Goal: Task Accomplishment & Management: Manage account settings

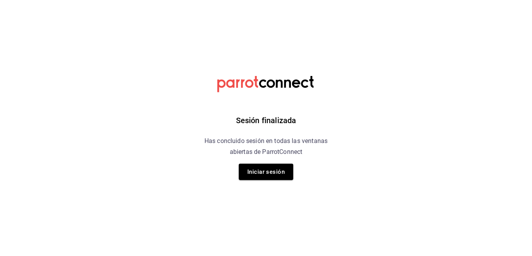
drag, startPoint x: 262, startPoint y: 171, endPoint x: 243, endPoint y: 171, distance: 19.5
click at [262, 171] on button "Iniciar sesión" at bounding box center [266, 172] width 55 height 16
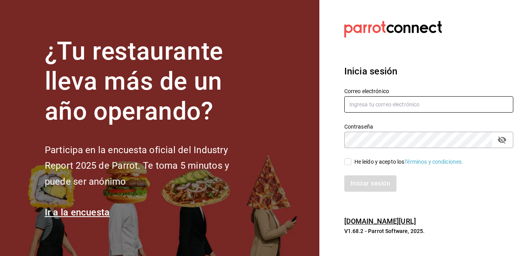
type input "multiuser@celestica.com"
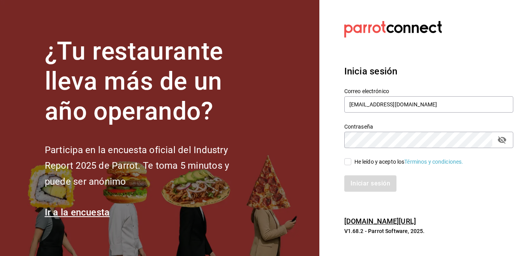
click at [347, 162] on input "He leído y acepto los Términos y condiciones." at bounding box center [347, 161] width 7 height 7
checkbox input "true"
click at [366, 182] on button "Iniciar sesión" at bounding box center [370, 183] width 53 height 16
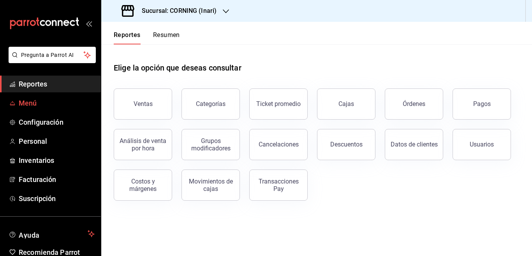
click at [34, 103] on span "Menú" at bounding box center [57, 103] width 76 height 11
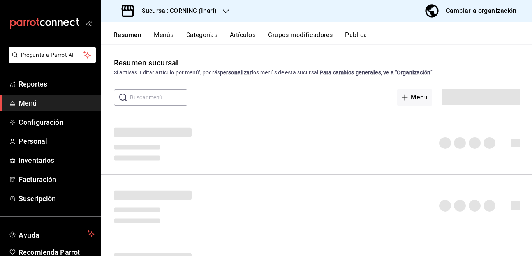
click at [225, 11] on icon "button" at bounding box center [226, 11] width 6 height 6
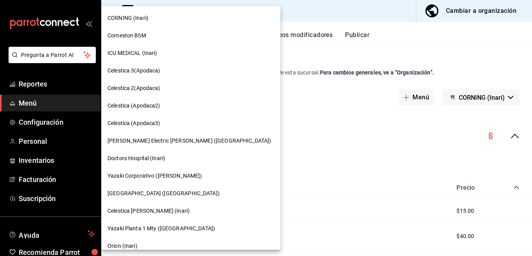
click at [116, 245] on span "Orion (Inari)" at bounding box center [122, 246] width 30 height 8
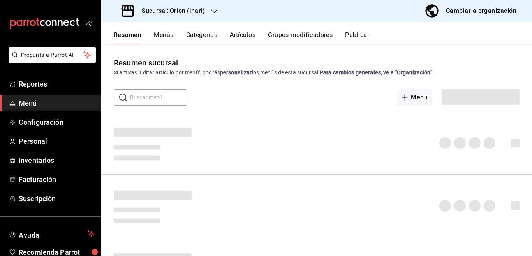
click at [240, 33] on button "Artículos" at bounding box center [243, 37] width 26 height 13
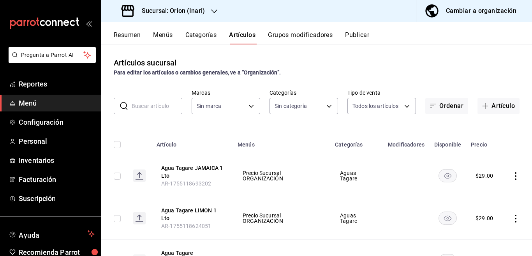
click at [148, 104] on input "text" at bounding box center [157, 106] width 51 height 16
type input "a12aa97a-e6d7-4285-afb0-0eef3ed99829"
type input "4efd516e-cf41-4259-9651-edc1d55a73a0,68cca698-1331-4985-bd18-0bb517f6b1c0,39f05…"
type input "TAGARE"
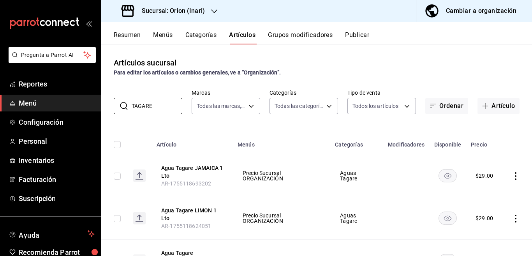
click at [284, 127] on div "Artículos sucursal Para editar los artículos o cambios generales, ve a “Organiz…" at bounding box center [316, 149] width 431 height 211
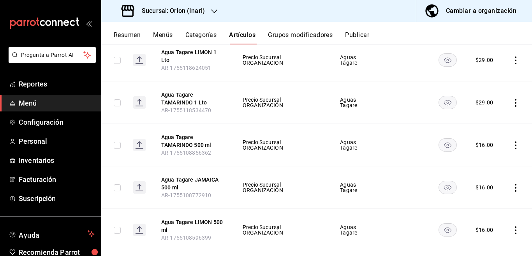
scroll to position [172, 0]
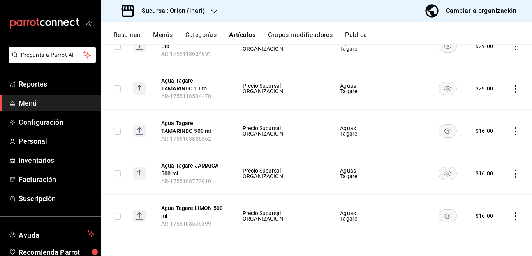
click at [512, 132] on icon "actions" at bounding box center [516, 131] width 8 height 8
click at [480, 149] on span "Editar" at bounding box center [485, 149] width 20 height 8
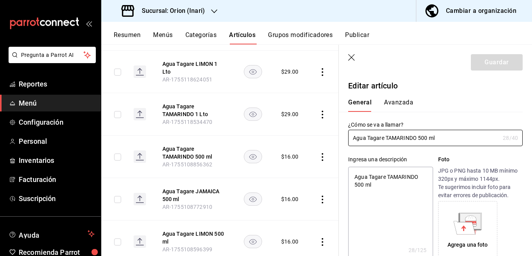
type textarea "x"
type input "$16.00"
click at [400, 99] on button "Avanzada" at bounding box center [398, 105] width 29 height 13
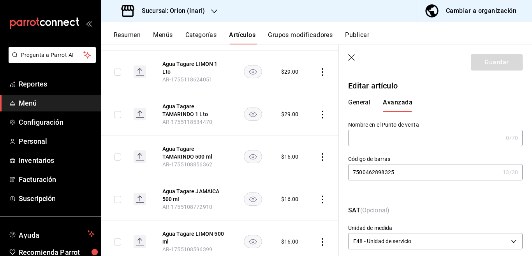
drag, startPoint x: 398, startPoint y: 173, endPoint x: 351, endPoint y: 174, distance: 47.5
click at [351, 174] on input "7500462898325" at bounding box center [423, 172] width 151 height 16
click at [351, 58] on icon "button" at bounding box center [351, 57] width 7 height 7
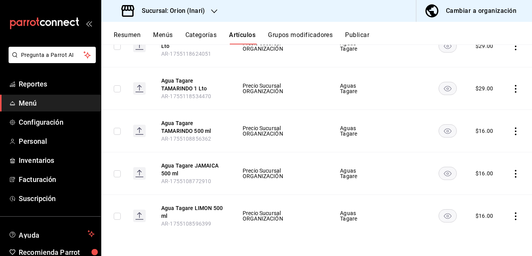
scroll to position [146, 0]
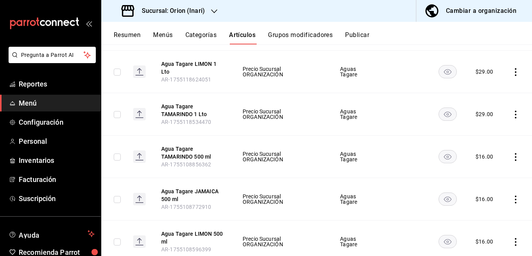
click at [512, 200] on icon "actions" at bounding box center [516, 199] width 8 height 8
click at [486, 204] on span "Editar" at bounding box center [485, 203] width 20 height 8
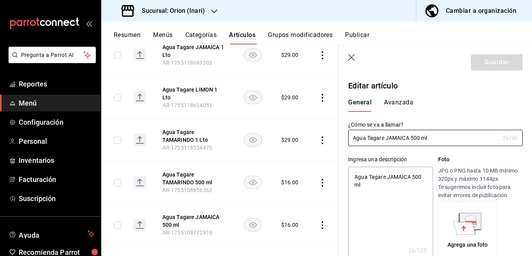
type textarea "x"
type input "$16.00"
type input "E48"
type input "90101500"
radio input "true"
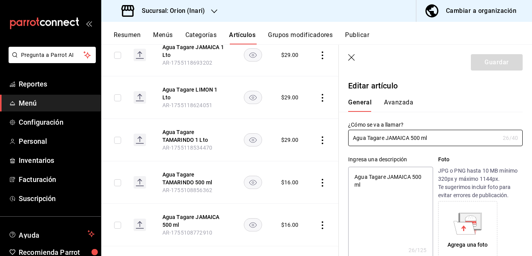
radio input "true"
type input "0144bb74-074d-4a29-8709-d1b29c15d8f8"
click at [399, 100] on button "Avanzada" at bounding box center [398, 105] width 29 height 13
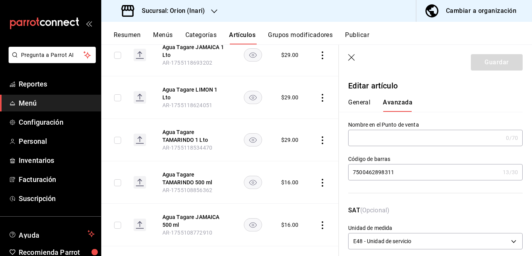
drag, startPoint x: 397, startPoint y: 171, endPoint x: 351, endPoint y: 172, distance: 45.6
click at [351, 172] on input "7500462898311" at bounding box center [423, 172] width 151 height 16
click at [351, 56] on icon "button" at bounding box center [352, 58] width 8 height 8
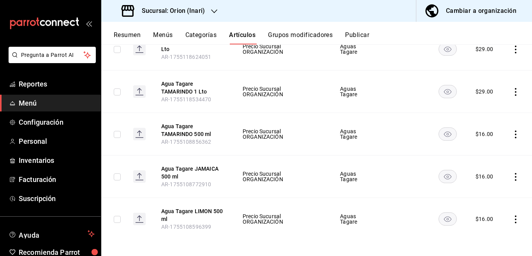
scroll to position [172, 0]
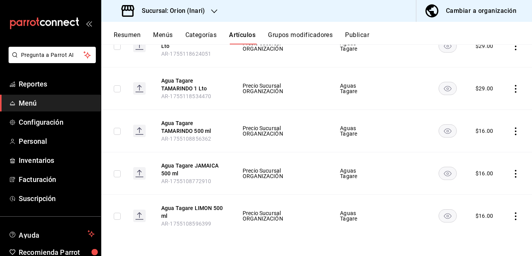
click at [512, 215] on icon "actions" at bounding box center [516, 216] width 8 height 8
click at [484, 203] on span "Editar" at bounding box center [485, 203] width 20 height 8
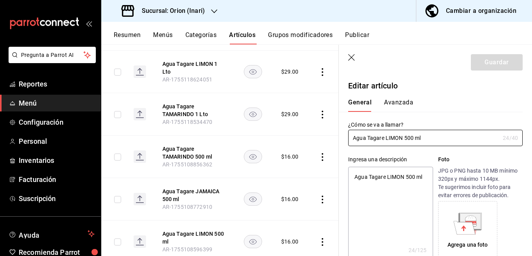
type textarea "x"
type input "$16.00"
type input "E48"
type input "90101500"
radio input "true"
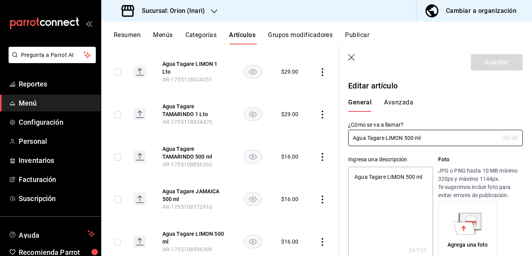
radio input "true"
type input "0144bb74-074d-4a29-8709-d1b29c15d8f8"
click at [399, 104] on button "Avanzada" at bounding box center [398, 105] width 29 height 13
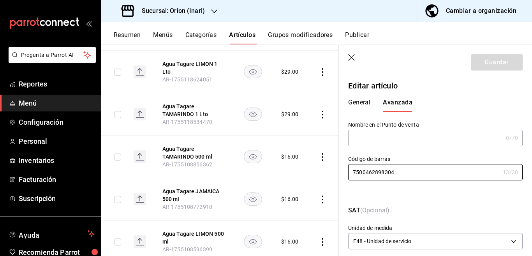
drag, startPoint x: 399, startPoint y: 172, endPoint x: 340, endPoint y: 174, distance: 58.4
click at [340, 174] on div "Código [PERSON_NAME] 7500462898304 13 /30 Código [PERSON_NAME]" at bounding box center [431, 171] width 184 height 50
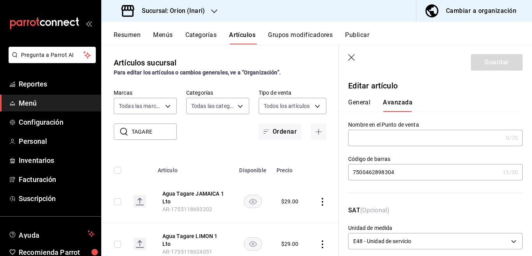
click at [352, 56] on icon "button" at bounding box center [352, 58] width 8 height 8
click at [213, 10] on icon "button" at bounding box center [214, 11] width 6 height 6
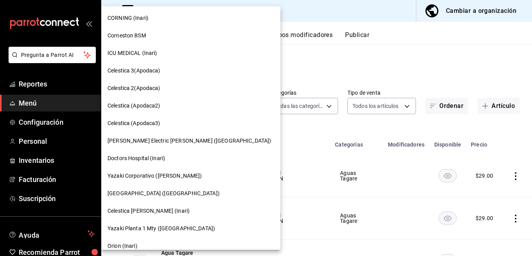
click at [140, 193] on span "[GEOGRAPHIC_DATA] ([GEOGRAPHIC_DATA])" at bounding box center [163, 193] width 112 height 8
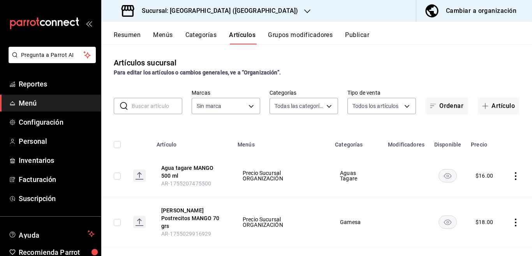
type input "ec3d7e55-e3a2-4dd2-9e8c-5332055e2c61,25e0c33d-8dc6-4f39-acb4-729b9dcd68cf,45e9c…"
type input "8ece1832-ab2b-4ba2-816e-c0fba444960d"
click at [512, 175] on icon "actions" at bounding box center [516, 176] width 8 height 8
click at [484, 192] on span "Editar" at bounding box center [485, 194] width 20 height 8
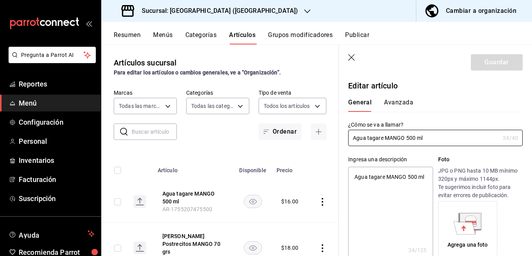
type textarea "x"
type input "$16.00"
click at [400, 100] on button "Avanzada" at bounding box center [398, 105] width 29 height 13
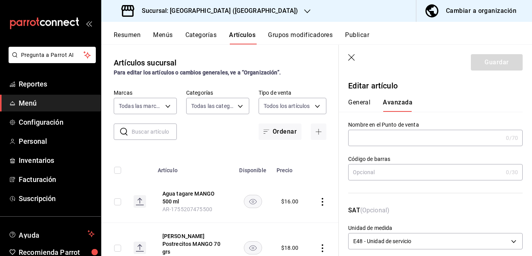
click at [391, 170] on input "text" at bounding box center [425, 172] width 155 height 16
click at [381, 173] on input "text" at bounding box center [425, 172] width 155 height 16
click at [327, 153] on div "Artículos sucursal Para editar los artículos o cambios generales, ve a “Organiz…" at bounding box center [219, 149] width 237 height 211
click at [352, 55] on icon "button" at bounding box center [352, 58] width 8 height 8
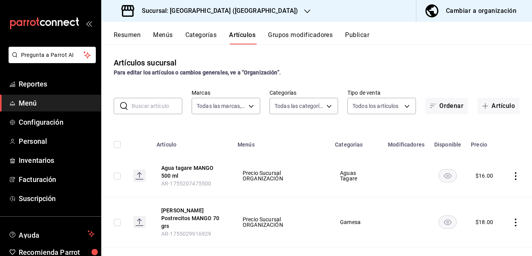
click at [304, 9] on icon "button" at bounding box center [307, 11] width 6 height 6
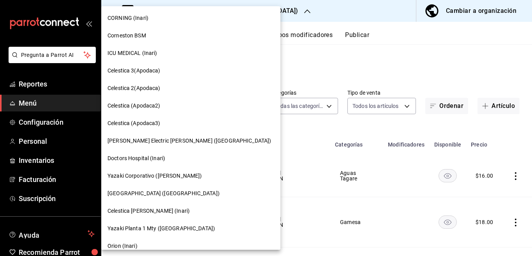
click at [129, 33] on span "Corneston BSM" at bounding box center [126, 36] width 39 height 8
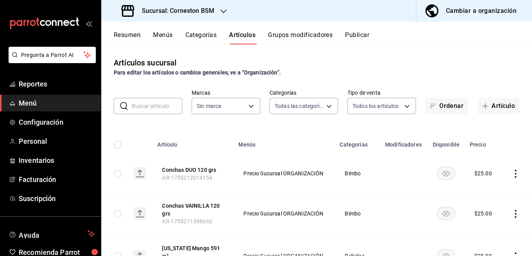
type input "d8a7dd1a-ddd7-46e2-9a6d-e71c72c0589e,bdda37da-712f-4da4-92e1-5f2d2d8f4b64,9d5a2…"
type input "baea13f6-8b02-44ce-b335-381c6588bfb3"
click at [160, 106] on input "text" at bounding box center [157, 106] width 51 height 16
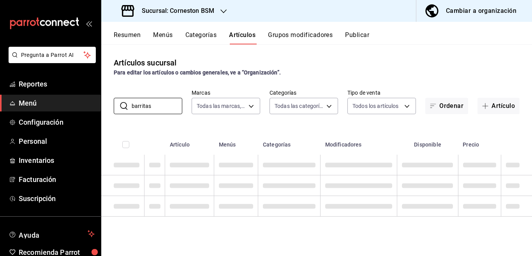
type input "barritas"
click at [311, 116] on div "Artículos sucursal Para editar los artículos o cambios generales, ve a “Organiz…" at bounding box center [316, 149] width 431 height 211
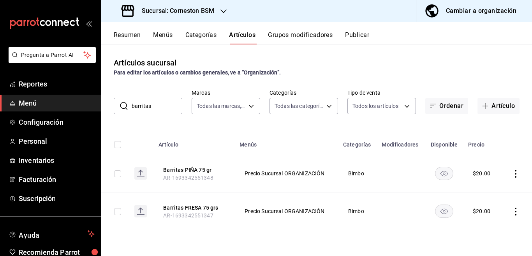
click at [517, 175] on icon "actions" at bounding box center [516, 174] width 8 height 8
click at [484, 192] on span "Editar" at bounding box center [492, 191] width 20 height 8
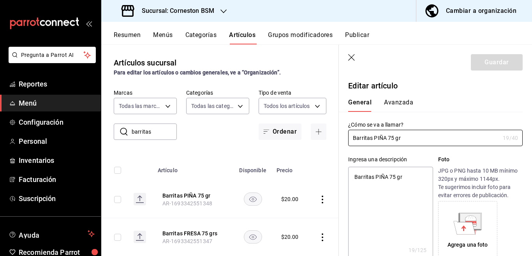
type textarea "x"
type input "$20.00"
type input "E48"
type input "90101500"
radio input "true"
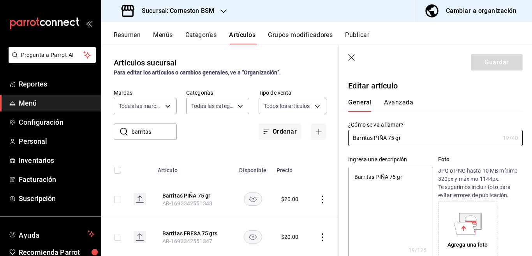
radio input "true"
type input "31e55689-5cd4-417f-ad52-5b78340f08c6"
click at [400, 103] on button "Avanzada" at bounding box center [398, 105] width 29 height 13
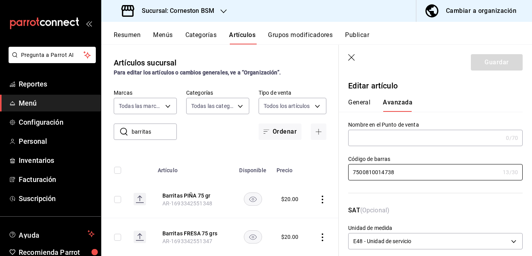
drag, startPoint x: 385, startPoint y: 172, endPoint x: 346, endPoint y: 172, distance: 38.9
click at [346, 172] on div "Código [PERSON_NAME] 7500810014738 13 /30 Código [PERSON_NAME]" at bounding box center [431, 171] width 184 height 50
click at [350, 56] on icon "button" at bounding box center [351, 57] width 7 height 7
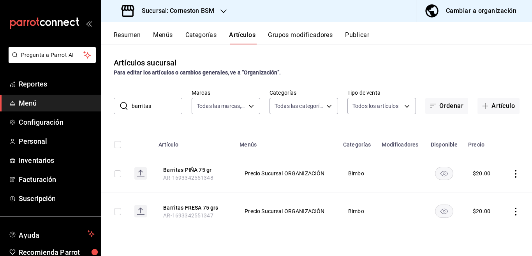
click at [515, 211] on icon "actions" at bounding box center [516, 212] width 8 height 8
click at [491, 205] on span "Editar" at bounding box center [492, 203] width 20 height 8
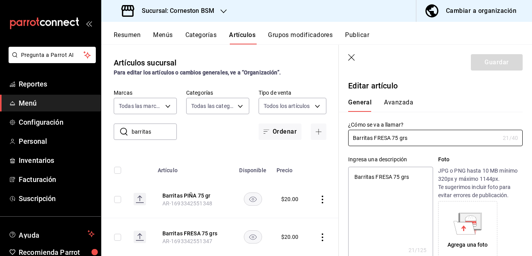
type textarea "x"
type input "$20.00"
click at [399, 102] on button "Avanzada" at bounding box center [398, 105] width 29 height 13
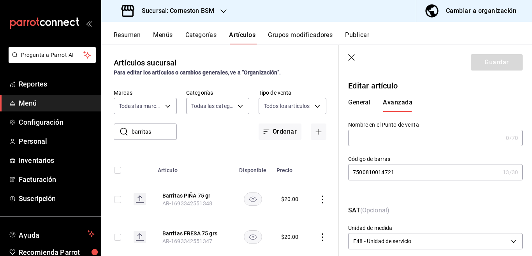
drag, startPoint x: 395, startPoint y: 173, endPoint x: 348, endPoint y: 173, distance: 46.7
click at [348, 173] on input "7500810014721" at bounding box center [423, 172] width 151 height 16
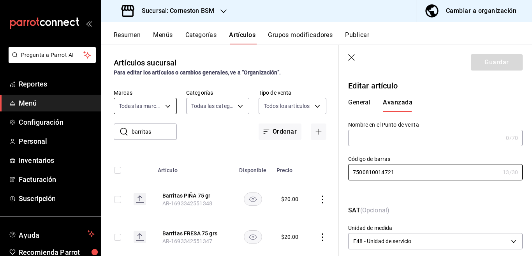
click at [146, 103] on body "Pregunta a Parrot AI Reportes Menú Configuración Personal Inventarios Facturaci…" at bounding box center [266, 128] width 532 height 256
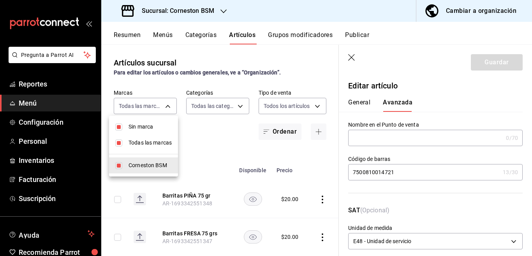
click at [350, 56] on div at bounding box center [266, 128] width 532 height 256
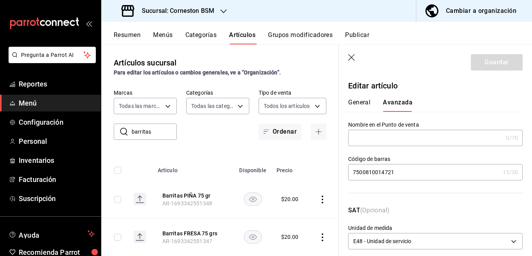
click at [350, 56] on icon "button" at bounding box center [351, 57] width 7 height 7
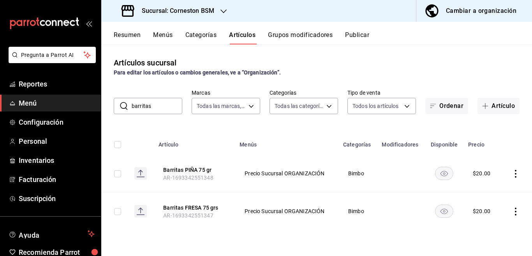
click at [150, 104] on input "barritas" at bounding box center [157, 106] width 51 height 16
type input "b"
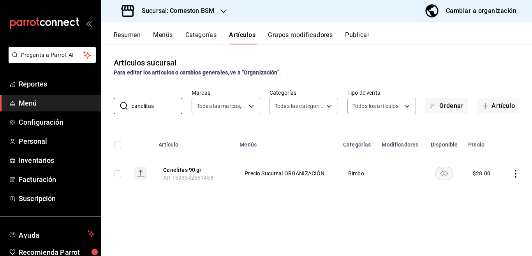
type input "canelitas"
click at [514, 173] on icon "actions" at bounding box center [516, 174] width 8 height 8
click at [484, 189] on span "Editar" at bounding box center [492, 191] width 20 height 8
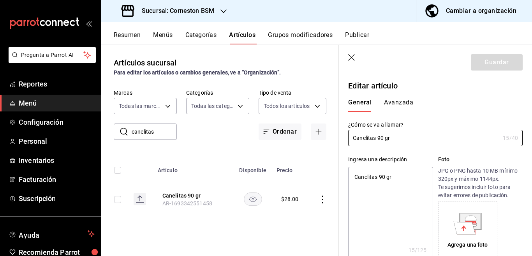
type textarea "x"
type input "$28.00"
type input "E48"
type input "90101500"
radio input "true"
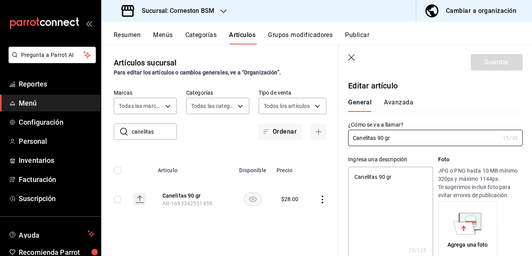
radio input "true"
type input "31e55689-5cd4-417f-ad52-5b78340f08c6"
click at [403, 100] on button "Avanzada" at bounding box center [398, 105] width 29 height 13
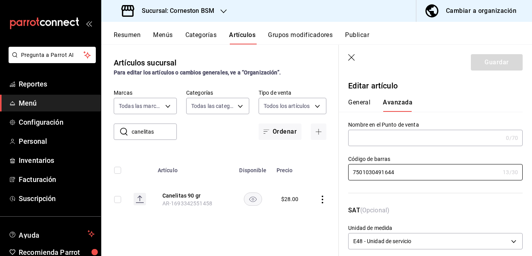
drag, startPoint x: 395, startPoint y: 173, endPoint x: 347, endPoint y: 173, distance: 48.7
click at [347, 173] on div "Código [PERSON_NAME] 7501030491644 13 /30 Código [PERSON_NAME]" at bounding box center [431, 171] width 184 height 50
click at [352, 54] on header "Guardar" at bounding box center [435, 61] width 193 height 32
click at [350, 56] on icon "button" at bounding box center [351, 57] width 7 height 7
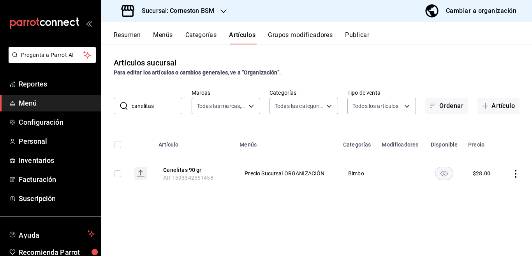
click at [162, 107] on input "canelitas" at bounding box center [157, 106] width 51 height 16
type input "c"
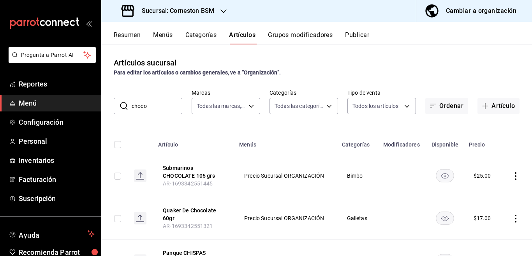
click at [300, 125] on div "Artículos sucursal Para editar los artículos o cambios generales, ve a “Organiz…" at bounding box center [316, 149] width 431 height 211
click at [160, 104] on input "choco" at bounding box center [157, 106] width 51 height 16
type input "c"
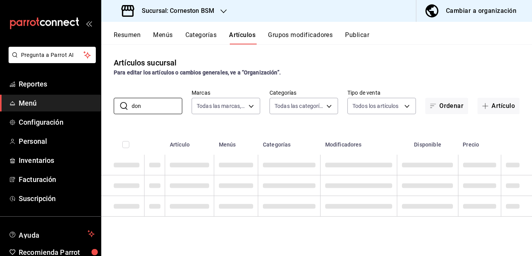
type input "don"
click at [294, 123] on div "Artículos sucursal Para editar los artículos o cambios generales, ve a “Organiz…" at bounding box center [316, 149] width 431 height 211
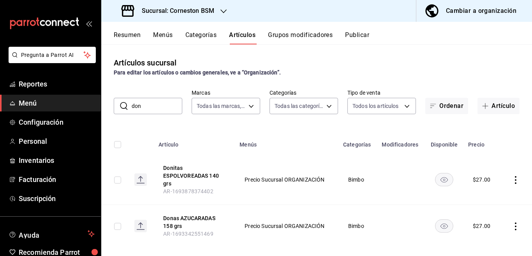
scroll to position [10, 0]
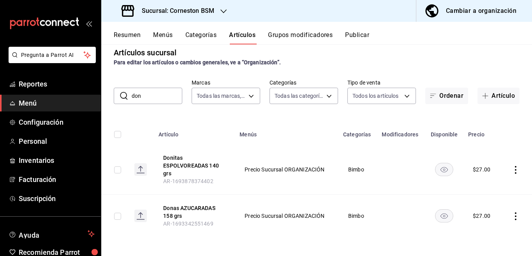
click at [512, 170] on icon "actions" at bounding box center [516, 170] width 8 height 8
click at [484, 186] on span "Editar" at bounding box center [485, 187] width 20 height 8
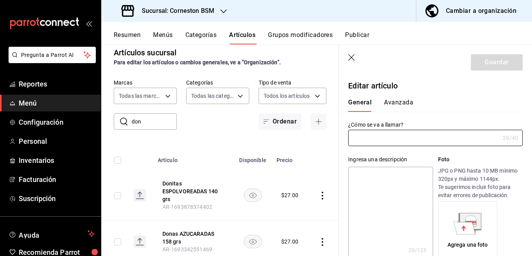
type input "Donitas ESPOLVOREADAS 140 grs"
type textarea "Donitas ESPOLVOREADAS 140 grs"
type textarea "x"
type input "AR-1693878374402"
type input "7501030418399"
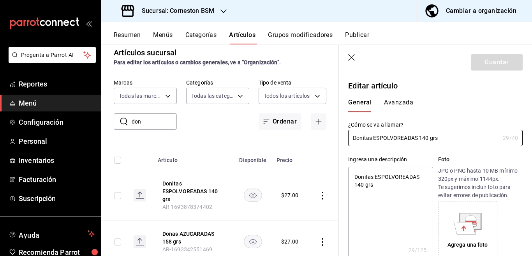
type textarea "x"
type input "$27.00"
type input "E48"
type input "90101500"
radio input "true"
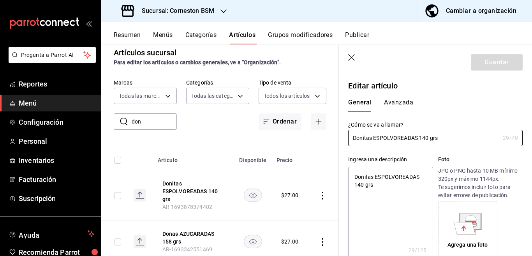
radio input "true"
type input "31e55689-5cd4-417f-ad52-5b78340f08c6"
click at [398, 103] on button "Avanzada" at bounding box center [398, 105] width 29 height 13
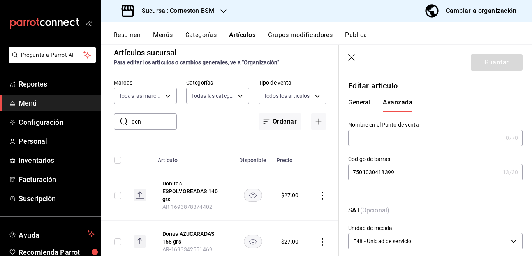
drag, startPoint x: 397, startPoint y: 171, endPoint x: 354, endPoint y: 174, distance: 43.3
click at [354, 174] on input "7501030418399" at bounding box center [423, 172] width 151 height 16
click at [349, 56] on icon "button" at bounding box center [352, 58] width 8 height 8
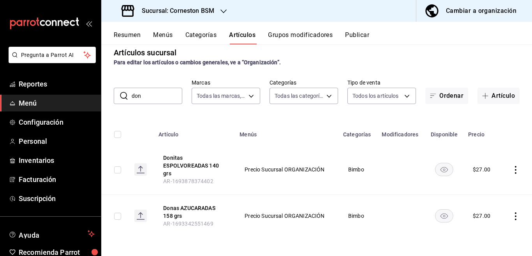
click at [512, 215] on icon "actions" at bounding box center [516, 216] width 8 height 8
click at [484, 202] on span "Editar" at bounding box center [485, 203] width 20 height 8
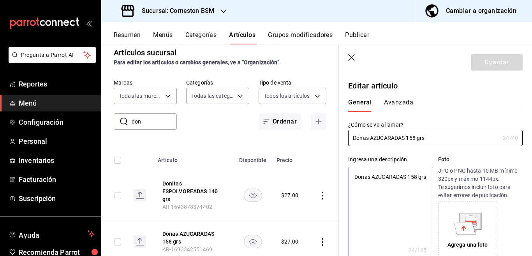
type textarea "x"
type input "$27.00"
type input "E48"
type input "90101500"
radio input "true"
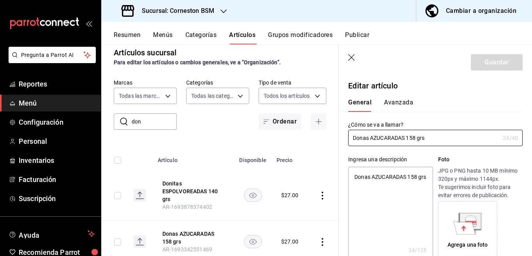
radio input "true"
type input "31e55689-5cd4-417f-ad52-5b78340f08c6"
click at [402, 102] on button "Avanzada" at bounding box center [398, 105] width 29 height 13
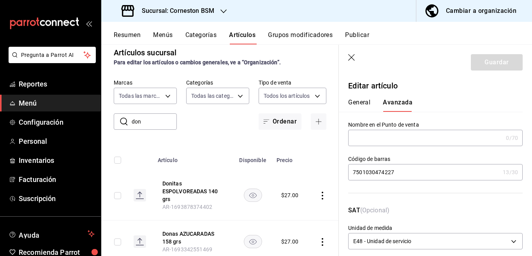
drag, startPoint x: 401, startPoint y: 172, endPoint x: 351, endPoint y: 173, distance: 49.8
click at [351, 173] on input "7501030474227" at bounding box center [423, 172] width 151 height 16
click at [350, 56] on icon "button" at bounding box center [351, 57] width 7 height 7
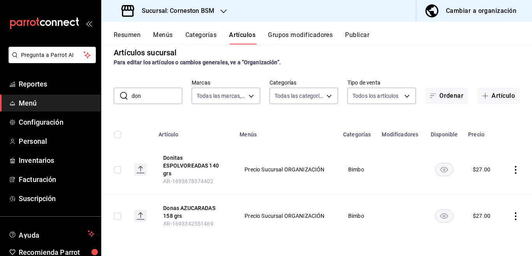
click at [155, 95] on input "don" at bounding box center [157, 96] width 51 height 16
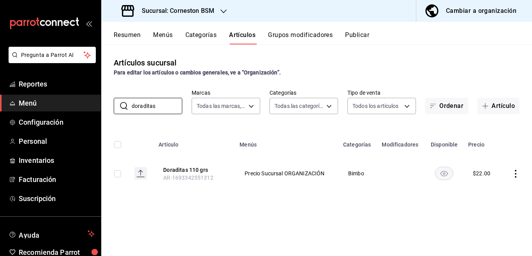
type input "doraditas"
click at [515, 173] on icon "actions" at bounding box center [516, 174] width 8 height 8
click at [489, 189] on span "Editar" at bounding box center [492, 191] width 20 height 8
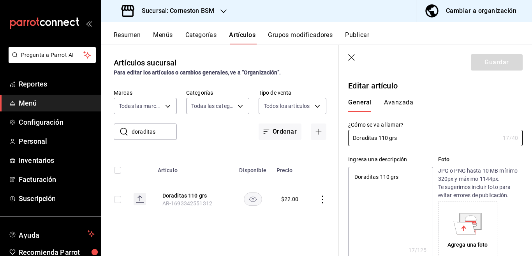
type textarea "x"
type input "$22.00"
type input "E48"
type input "90101500"
radio input "true"
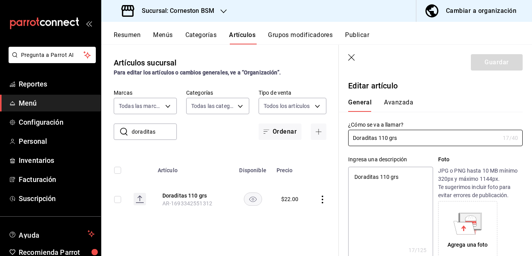
radio input "true"
type input "31e55689-5cd4-417f-ad52-5b78340f08c6"
click at [399, 102] on button "Avanzada" at bounding box center [398, 105] width 29 height 13
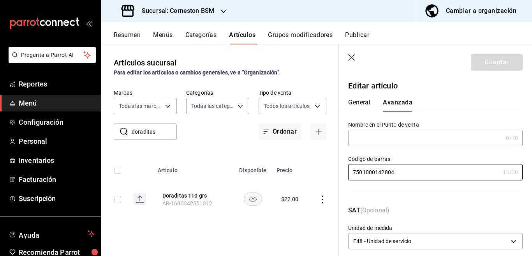
drag, startPoint x: 396, startPoint y: 171, endPoint x: 343, endPoint y: 174, distance: 53.9
click at [343, 174] on div "Código [PERSON_NAME] 7501000142804 13 /30 Código [PERSON_NAME]" at bounding box center [431, 171] width 184 height 50
click at [347, 59] on header "Guardar" at bounding box center [435, 61] width 193 height 32
click at [350, 57] on icon "button" at bounding box center [352, 58] width 8 height 8
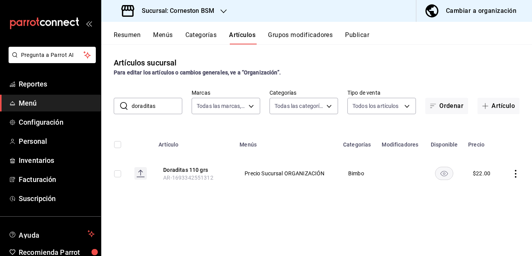
click at [162, 106] on input "doraditas" at bounding box center [157, 106] width 51 height 16
type input "d"
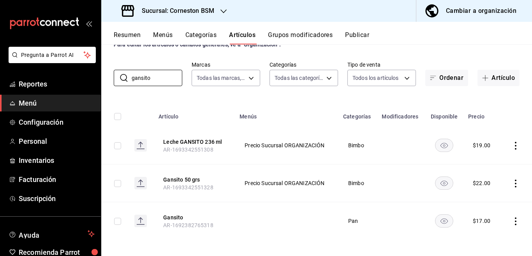
scroll to position [31, 0]
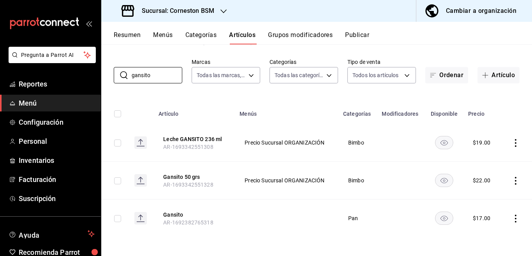
type input "gansito"
click at [512, 217] on icon "actions" at bounding box center [516, 219] width 8 height 8
click at [486, 232] on span "Eliminar" at bounding box center [485, 235] width 20 height 6
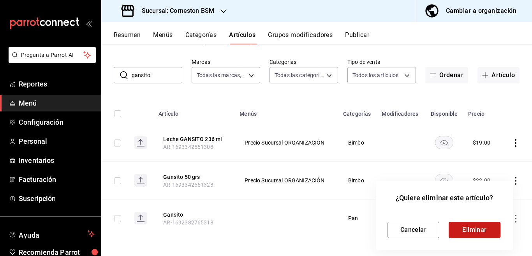
click at [469, 227] on button "Eliminar" at bounding box center [475, 230] width 52 height 16
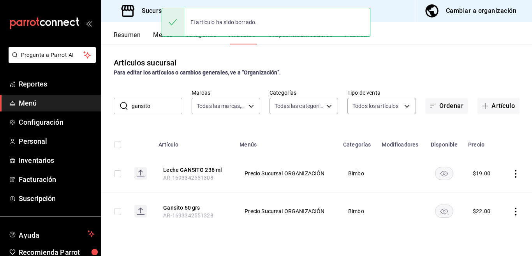
scroll to position [0, 0]
click at [515, 211] on icon "actions" at bounding box center [516, 212] width 8 height 8
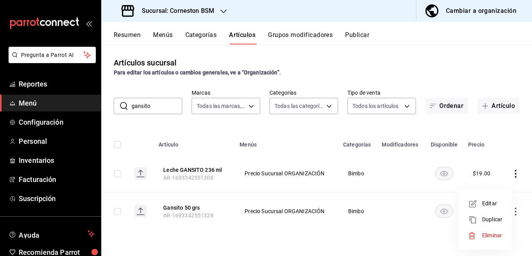
click at [487, 198] on li "Editar" at bounding box center [485, 203] width 47 height 16
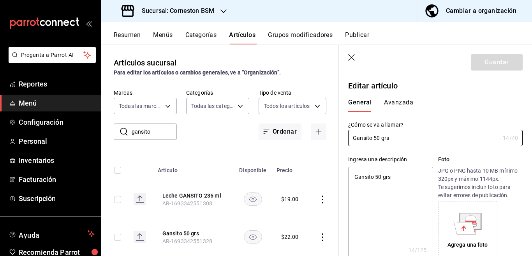
type textarea "x"
type input "$22.00"
type input "E48"
type input "90101500"
radio input "true"
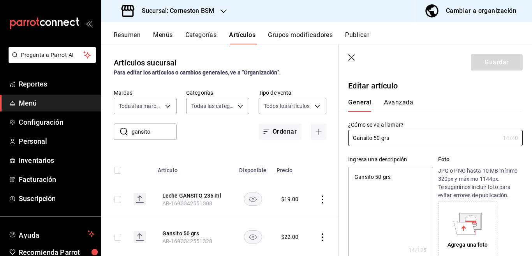
radio input "true"
type input "31e55689-5cd4-417f-ad52-5b78340f08c6"
click at [397, 103] on button "Avanzada" at bounding box center [398, 105] width 29 height 13
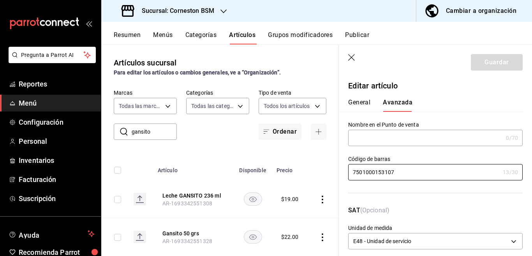
drag, startPoint x: 398, startPoint y: 172, endPoint x: 343, endPoint y: 175, distance: 54.6
click at [343, 175] on div "Código [PERSON_NAME] 7501000153107 13 /30 Código [PERSON_NAME]" at bounding box center [431, 171] width 184 height 50
click at [351, 57] on icon "button" at bounding box center [352, 58] width 8 height 8
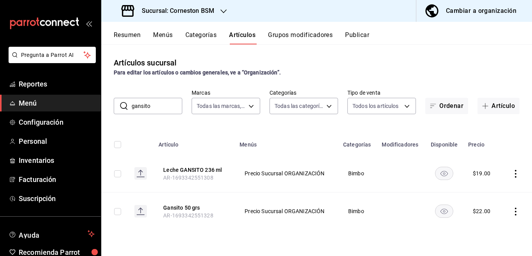
click at [162, 109] on input "gansito" at bounding box center [157, 106] width 51 height 16
type input "g"
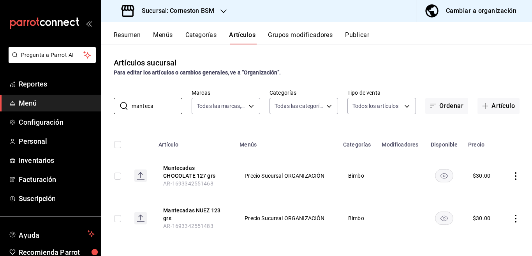
type input "manteca"
click at [321, 121] on div "Artículos sucursal Para editar los artículos o cambios generales, ve a “Organiz…" at bounding box center [316, 149] width 431 height 211
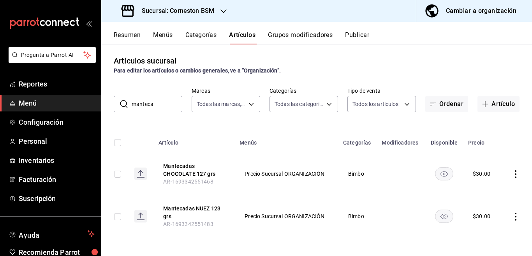
scroll to position [2, 0]
click at [512, 174] on icon "actions" at bounding box center [516, 174] width 8 height 8
click at [482, 190] on span "Editar" at bounding box center [485, 191] width 20 height 8
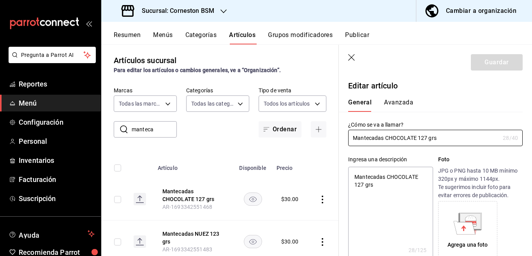
type textarea "x"
type input "$30.00"
type input "E48"
type input "90101500"
radio input "true"
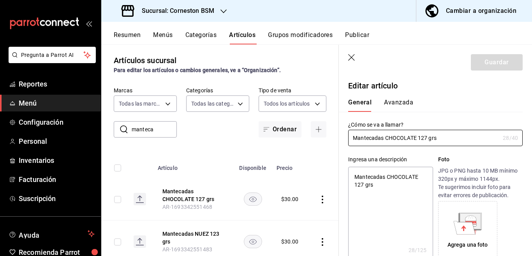
radio input "true"
type input "31e55689-5cd4-417f-ad52-5b78340f08c6"
click at [401, 101] on button "Avanzada" at bounding box center [398, 105] width 29 height 13
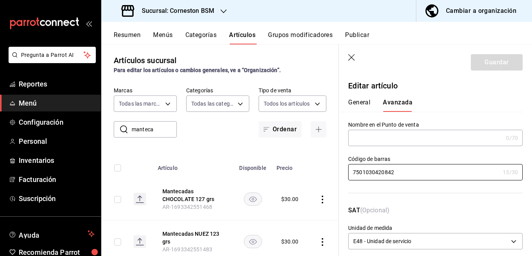
drag, startPoint x: 397, startPoint y: 172, endPoint x: 356, endPoint y: 196, distance: 47.3
click at [347, 177] on div "Código [PERSON_NAME] 7501030420842 13 /30 Código [PERSON_NAME]" at bounding box center [431, 171] width 184 height 50
click at [350, 56] on icon "button" at bounding box center [351, 57] width 7 height 7
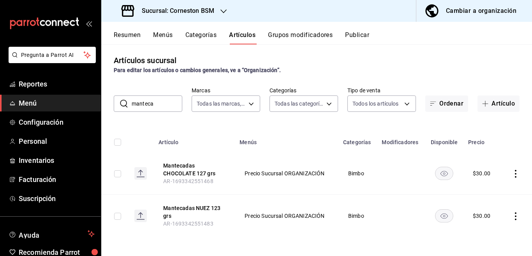
click at [512, 217] on icon "actions" at bounding box center [516, 216] width 8 height 8
click at [485, 204] on span "Editar" at bounding box center [485, 203] width 20 height 8
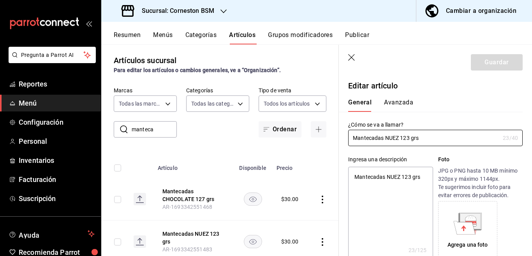
type textarea "x"
type input "$30.00"
type input "E48"
type input "90101500"
radio input "true"
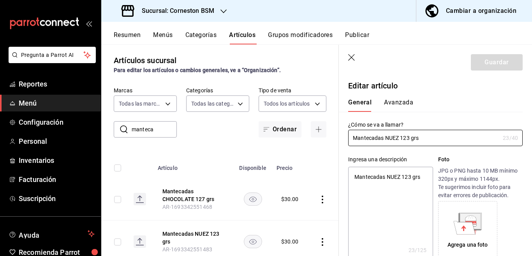
radio input "true"
type input "31e55689-5cd4-417f-ad52-5b78340f08c6"
click at [400, 101] on button "Avanzada" at bounding box center [398, 105] width 29 height 13
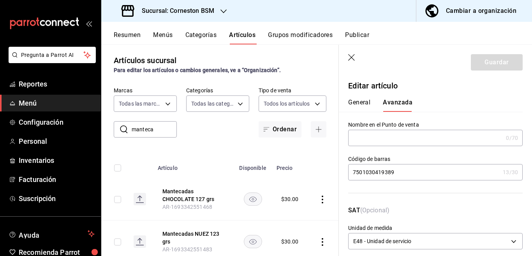
drag, startPoint x: 397, startPoint y: 172, endPoint x: 352, endPoint y: 174, distance: 45.2
click at [352, 174] on input "7501030419389" at bounding box center [423, 172] width 151 height 16
click at [352, 57] on icon "button" at bounding box center [352, 58] width 8 height 8
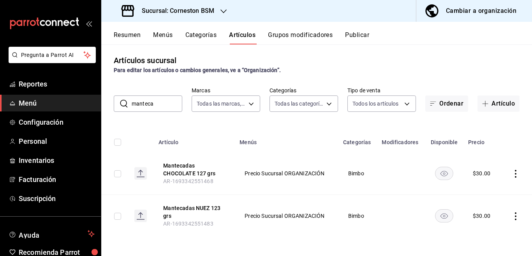
click at [163, 101] on input "manteca" at bounding box center [157, 104] width 51 height 16
type input "m"
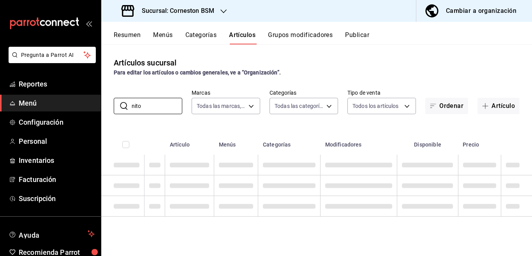
type input "nito"
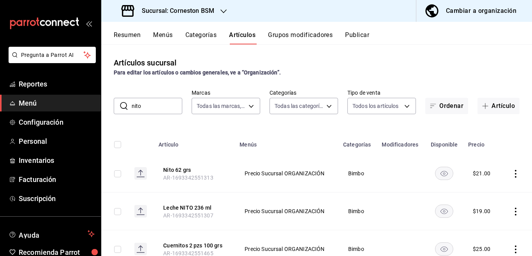
click at [319, 123] on div "Artículos sucursal Para editar los artículos o cambios generales, ve a “Organiz…" at bounding box center [316, 149] width 431 height 211
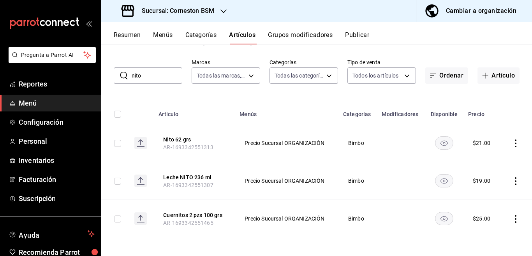
scroll to position [31, 0]
click at [512, 144] on icon "actions" at bounding box center [516, 143] width 8 height 8
click at [484, 158] on span "Editar" at bounding box center [485, 161] width 20 height 8
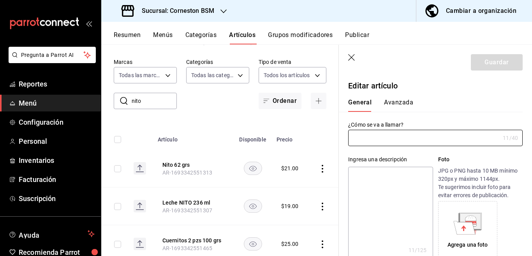
type input "Nito 62 grs"
type textarea "Nito 62 grs"
type textarea "x"
type input "AR-1693342551313"
type input "7501000112784"
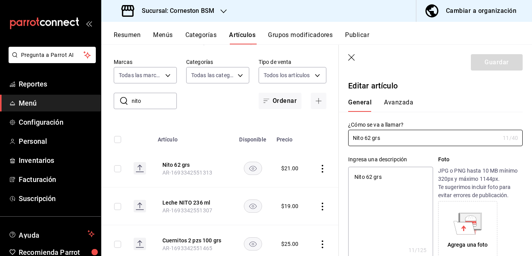
type textarea "x"
type input "$21.00"
type input "E48"
type input "90101500"
radio input "true"
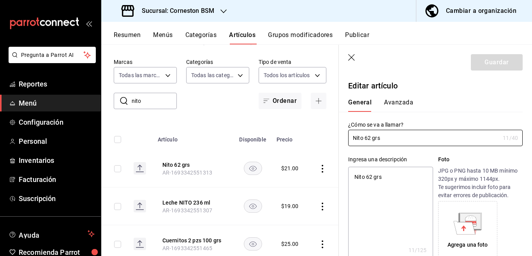
radio input "true"
type input "31e55689-5cd4-417f-ad52-5b78340f08c6"
click at [389, 101] on button "Avanzada" at bounding box center [398, 105] width 29 height 13
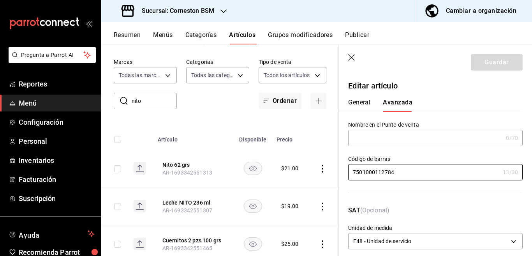
drag, startPoint x: 398, startPoint y: 174, endPoint x: 345, endPoint y: 172, distance: 53.0
click at [345, 172] on div "Código [PERSON_NAME] 7501000112784 13 /30 Código [PERSON_NAME]" at bounding box center [431, 171] width 184 height 50
click at [352, 57] on icon "button" at bounding box center [352, 58] width 8 height 8
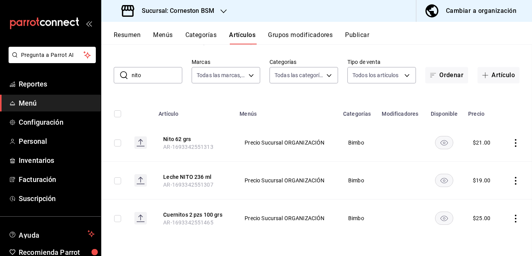
click at [162, 73] on input "nito" at bounding box center [157, 75] width 51 height 16
type input "n"
type input "o"
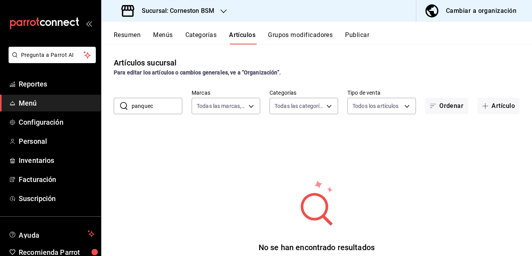
click at [296, 123] on div "Artículos sucursal Para editar los artículos o cambios generales, ve a “Organiz…" at bounding box center [316, 149] width 431 height 211
click at [166, 107] on input "panquec" at bounding box center [157, 106] width 51 height 16
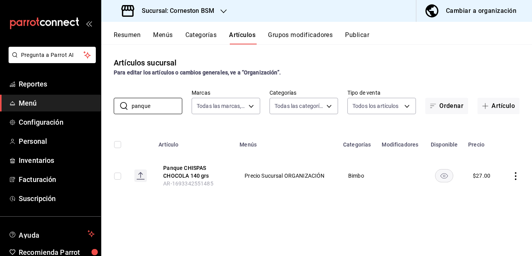
click at [297, 125] on div "Artículos sucursal Para editar los artículos o cambios generales, ve a “Organiz…" at bounding box center [316, 149] width 431 height 211
click at [168, 106] on input "panque" at bounding box center [157, 106] width 51 height 16
type input "pingui"
click at [310, 124] on div "Artículos sucursal Para editar los artículos o cambios generales, ve a “Organiz…" at bounding box center [316, 149] width 431 height 211
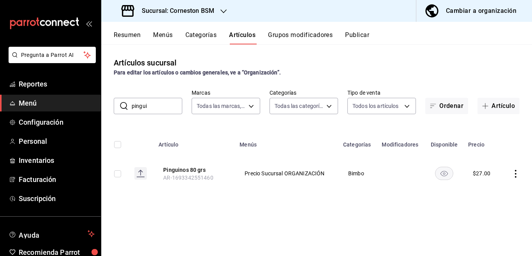
click at [515, 172] on icon "actions" at bounding box center [516, 174] width 8 height 8
click at [488, 192] on span "Editar" at bounding box center [492, 191] width 20 height 8
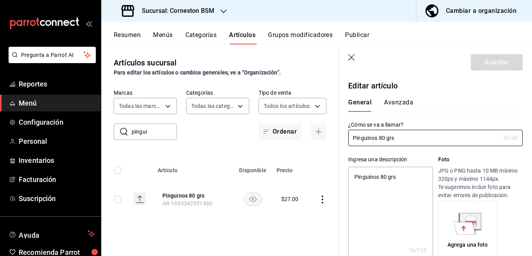
type textarea "x"
type input "$27.00"
type input "E48"
type input "90101500"
radio input "true"
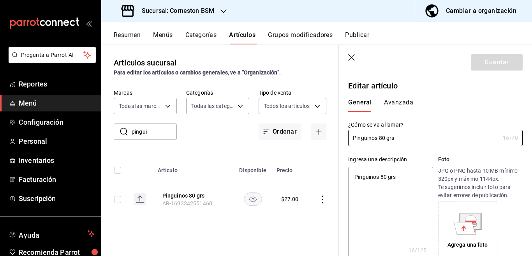
radio input "true"
type input "31e55689-5cd4-417f-ad52-5b78340f08c6"
click at [394, 100] on button "Avanzada" at bounding box center [398, 105] width 29 height 13
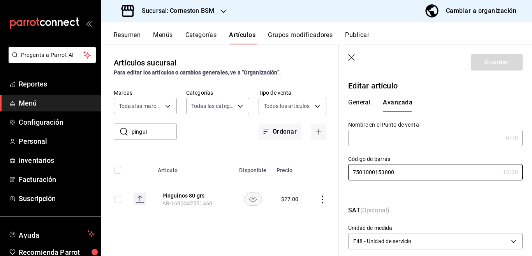
drag, startPoint x: 395, startPoint y: 171, endPoint x: 347, endPoint y: 174, distance: 48.0
click at [347, 174] on div "Código [PERSON_NAME] 7501000153800 13 /30 Código [PERSON_NAME]" at bounding box center [431, 171] width 184 height 50
click at [349, 57] on icon "button" at bounding box center [352, 58] width 8 height 8
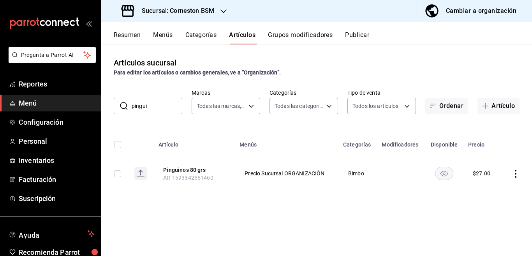
click at [165, 96] on div "​ pingui ​ Marcas Todas las marcas, Sin marca baea13f6-8b02-44ce-b335-381c6588b…" at bounding box center [316, 101] width 431 height 25
click at [162, 108] on input "pingui" at bounding box center [157, 106] width 51 height 16
type input "p"
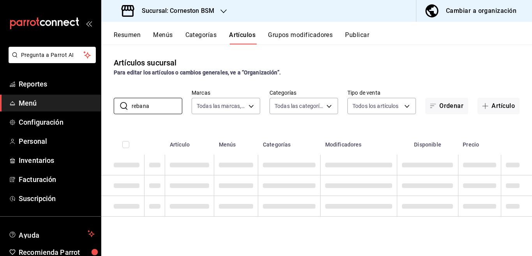
type input "rebana"
click at [286, 123] on div "Artículos sucursal Para editar los artículos o cambios generales, ve a “Organiz…" at bounding box center [316, 149] width 431 height 211
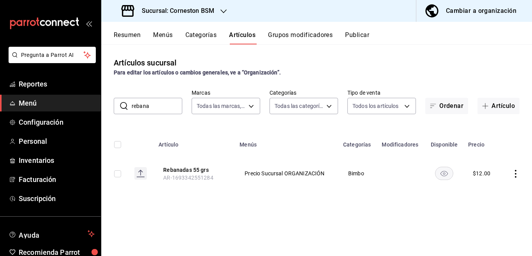
click at [515, 172] on icon "actions" at bounding box center [516, 174] width 8 height 8
click at [489, 190] on span "Editar" at bounding box center [492, 191] width 20 height 8
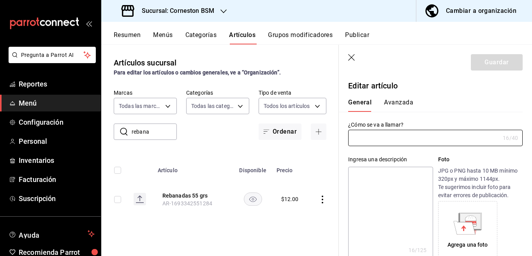
type input "Rebanadas 55 grs"
type textarea "Rebanadas 55 grs"
type textarea "x"
type input "AR-1693342551284"
type input "7501000112845"
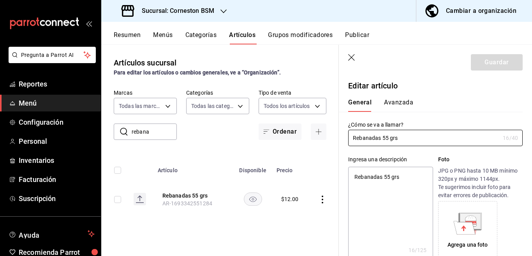
type textarea "x"
type input "$12.00"
type input "E48"
type input "90101500"
radio input "true"
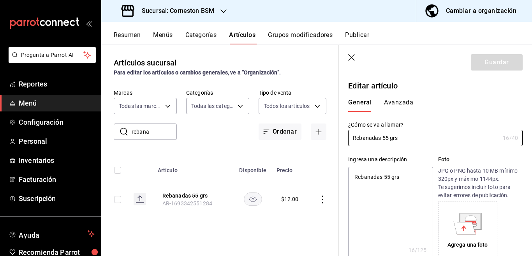
radio input "true"
type input "31e55689-5cd4-417f-ad52-5b78340f08c6"
click at [397, 98] on div "General [PERSON_NAME]" at bounding box center [431, 101] width 184 height 20
click at [397, 99] on button "Avanzada" at bounding box center [398, 105] width 29 height 13
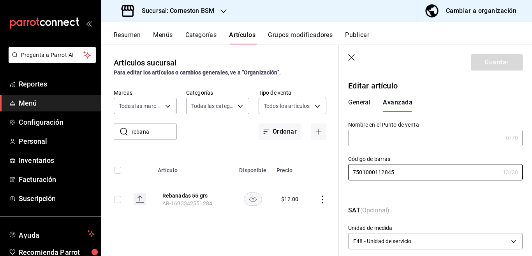
drag, startPoint x: 396, startPoint y: 172, endPoint x: 345, endPoint y: 174, distance: 51.8
click at [345, 174] on div "Código [PERSON_NAME] 7501000112845 13 /30 Código [PERSON_NAME]" at bounding box center [431, 171] width 184 height 50
click at [351, 58] on icon "button" at bounding box center [351, 57] width 7 height 7
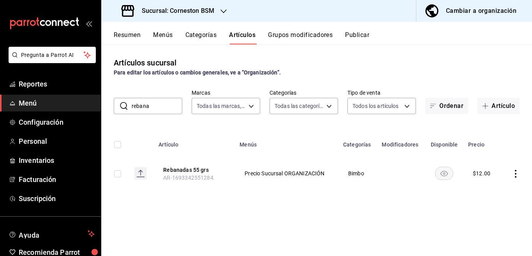
click at [163, 132] on th "Artículo" at bounding box center [194, 142] width 81 height 25
click at [166, 105] on input "rebana" at bounding box center [157, 106] width 51 height 16
type input "r"
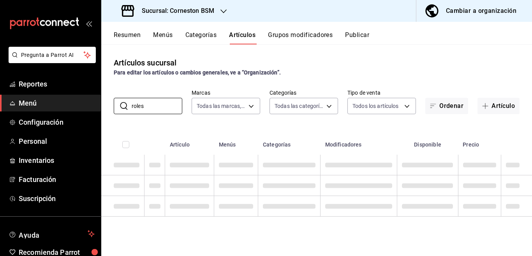
type input "roles"
click at [305, 125] on div "Artículos sucursal Para editar los artículos o cambios generales, ve a “Organiz…" at bounding box center [316, 149] width 431 height 211
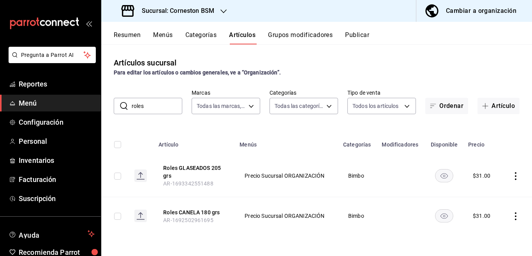
click at [514, 175] on icon "actions" at bounding box center [516, 176] width 8 height 8
click at [485, 193] on span "Editar" at bounding box center [492, 194] width 20 height 8
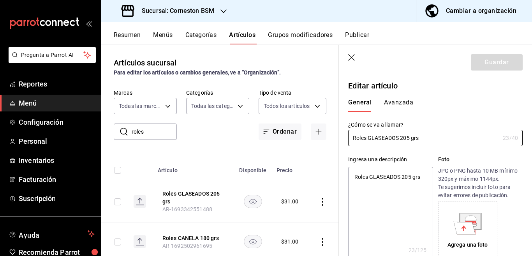
type textarea "x"
type input "$31.00"
type input "E48"
type input "90101500"
radio input "true"
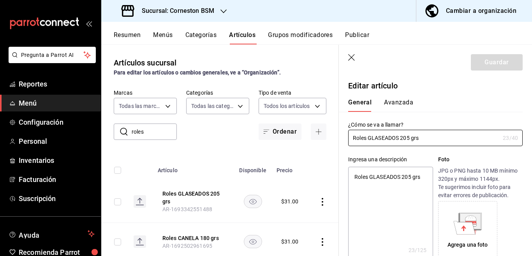
radio input "true"
type input "31e55689-5cd4-417f-ad52-5b78340f08c6"
click at [402, 102] on button "Avanzada" at bounding box center [398, 105] width 29 height 13
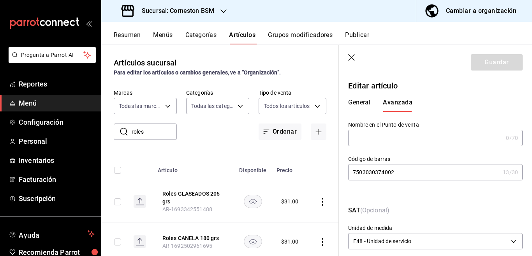
drag, startPoint x: 397, startPoint y: 172, endPoint x: 350, endPoint y: 172, distance: 46.7
click at [350, 172] on input "7503030374002" at bounding box center [423, 172] width 151 height 16
click at [350, 56] on icon "button" at bounding box center [351, 57] width 7 height 7
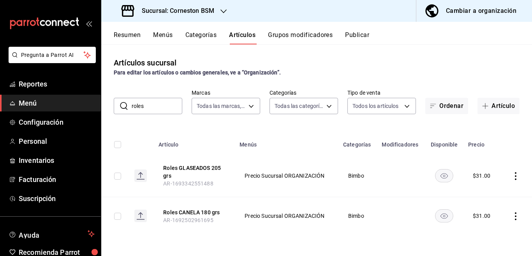
click at [516, 216] on icon "actions" at bounding box center [516, 216] width 8 height 8
click at [488, 201] on span "Editar" at bounding box center [492, 203] width 20 height 8
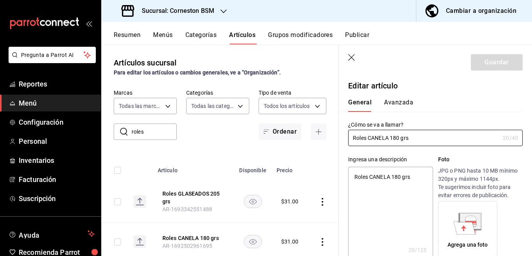
type input "E48"
type input "90101500"
radio input "true"
type input "31e55689-5cd4-417f-ad52-5b78340f08c6"
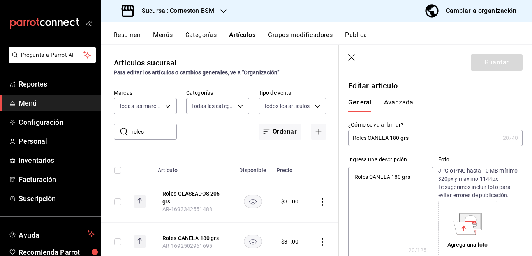
click at [396, 101] on button "Avanzada" at bounding box center [398, 105] width 29 height 13
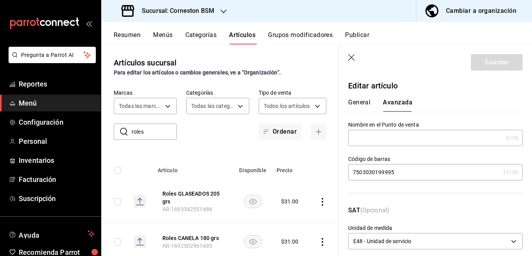
drag, startPoint x: 396, startPoint y: 174, endPoint x: 350, endPoint y: 176, distance: 45.2
click at [350, 176] on input "7503030199995" at bounding box center [423, 172] width 151 height 16
click at [351, 55] on icon "button" at bounding box center [352, 58] width 8 height 8
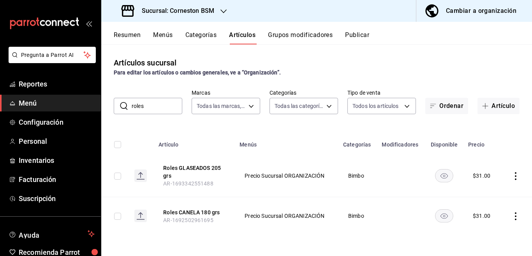
click at [157, 105] on input "roles" at bounding box center [157, 106] width 51 height 16
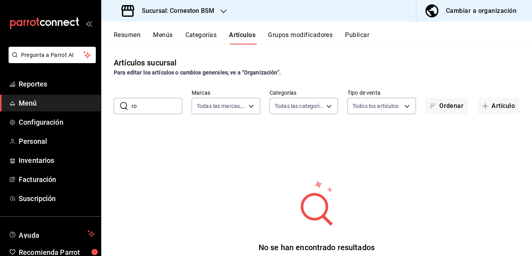
type input "r"
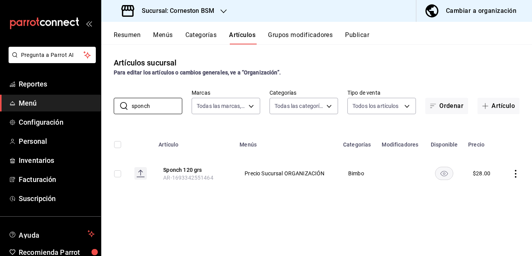
type input "sponch"
click at [514, 174] on icon "actions" at bounding box center [516, 174] width 8 height 8
click at [488, 191] on span "Editar" at bounding box center [492, 191] width 20 height 8
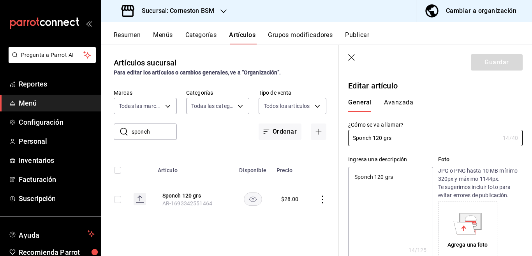
type textarea "x"
type input "$28.00"
type input "E48"
type input "90101500"
radio input "true"
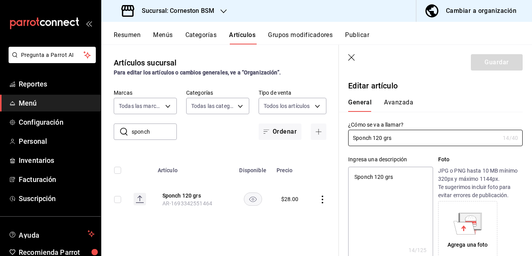
radio input "true"
type input "31e55689-5cd4-417f-ad52-5b78340f08c6"
click at [400, 101] on button "Avanzada" at bounding box center [398, 105] width 29 height 13
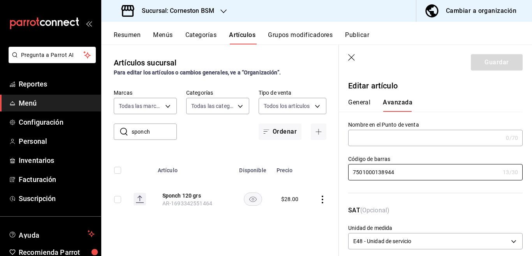
drag, startPoint x: 400, startPoint y: 173, endPoint x: 340, endPoint y: 175, distance: 59.6
click at [340, 175] on div "Código [PERSON_NAME] 7501000138944 13 /30 Código [PERSON_NAME]" at bounding box center [431, 171] width 184 height 50
click at [157, 130] on input "sponch" at bounding box center [154, 132] width 45 height 16
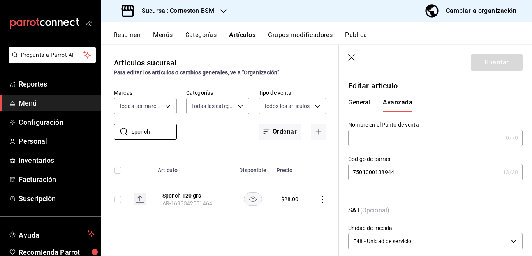
click at [354, 56] on icon "button" at bounding box center [352, 58] width 8 height 8
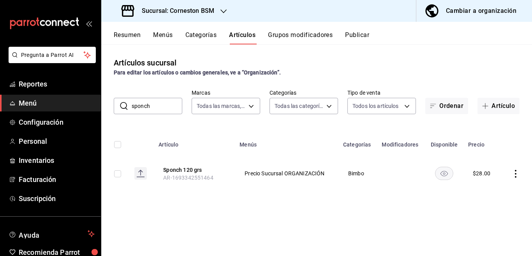
click at [167, 108] on input "sponch" at bounding box center [157, 106] width 51 height 16
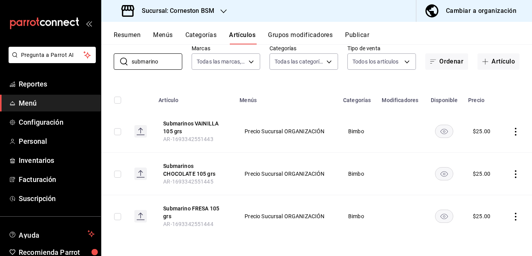
scroll to position [45, 0]
type input "submarino"
click at [512, 131] on icon "actions" at bounding box center [516, 131] width 8 height 8
click at [480, 147] on span "Editar" at bounding box center [485, 149] width 20 height 8
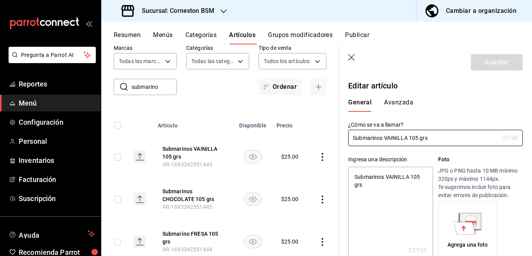
click at [404, 102] on button "Avanzada" at bounding box center [398, 105] width 29 height 13
type input "E48"
type input "90101500"
radio input "true"
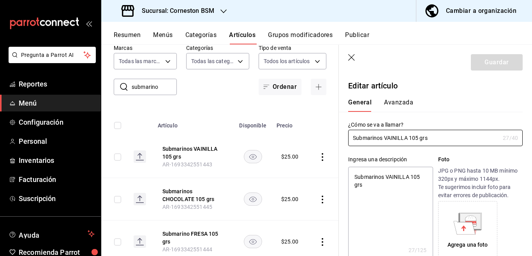
type input "31e55689-5cd4-417f-ad52-5b78340f08c6"
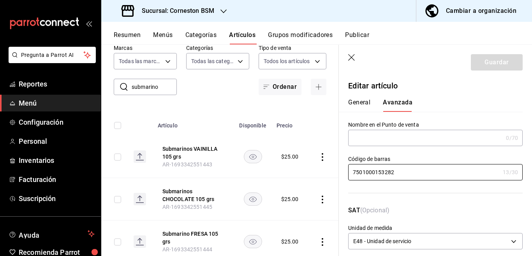
drag, startPoint x: 398, startPoint y: 172, endPoint x: 347, endPoint y: 176, distance: 50.3
click at [347, 176] on div "Código [PERSON_NAME] 7501000153282 13 /30 Código [PERSON_NAME]" at bounding box center [431, 171] width 184 height 50
click at [351, 55] on icon "button" at bounding box center [352, 58] width 8 height 8
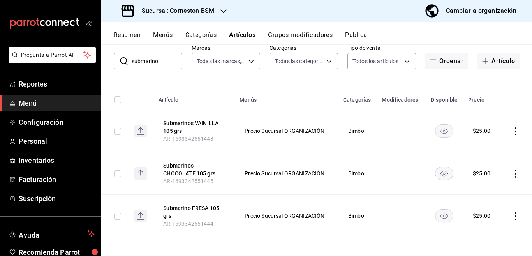
click at [512, 172] on icon "actions" at bounding box center [516, 174] width 8 height 8
click at [484, 188] on span "Editar" at bounding box center [485, 191] width 20 height 8
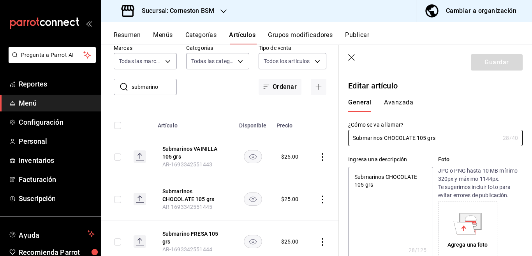
type textarea "x"
type input "$25.00"
type input "E48"
type input "90101500"
radio input "true"
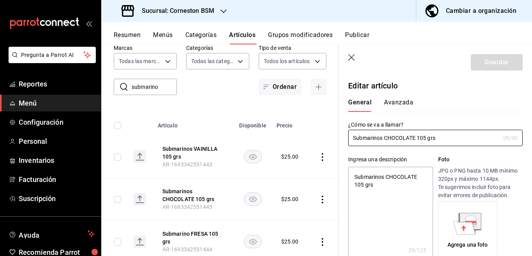
radio input "true"
type input "31e55689-5cd4-417f-ad52-5b78340f08c6"
click at [408, 102] on button "Avanzada" at bounding box center [398, 105] width 29 height 13
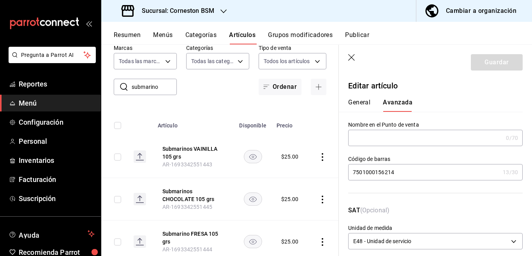
drag, startPoint x: 399, startPoint y: 171, endPoint x: 348, endPoint y: 175, distance: 50.8
click at [348, 175] on input "7501000156214" at bounding box center [423, 172] width 151 height 16
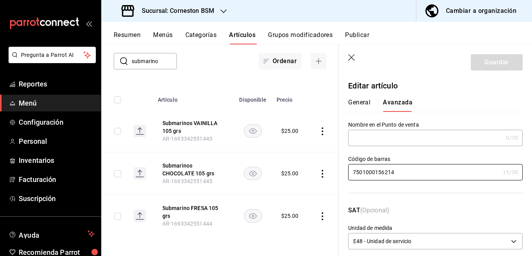
scroll to position [77, 0]
click at [318, 212] on icon "actions" at bounding box center [322, 216] width 8 height 8
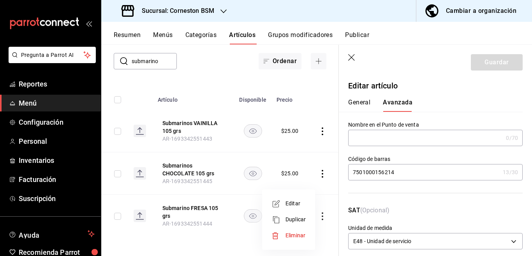
click at [294, 203] on span "Editar" at bounding box center [295, 203] width 20 height 8
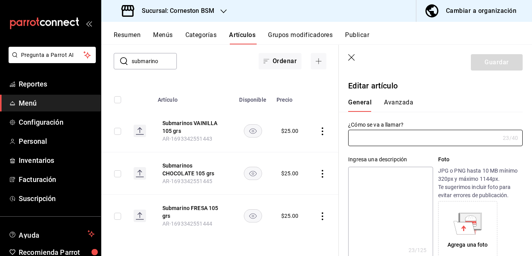
type input "Submarino FRESA 105 grs"
type textarea "Submarino FRESA 105 grs"
type textarea "x"
type input "AR-1693342551444"
type textarea "x"
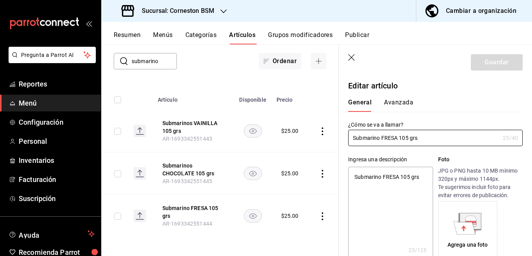
type input "$25.00"
click at [394, 100] on button "Avanzada" at bounding box center [398, 105] width 29 height 13
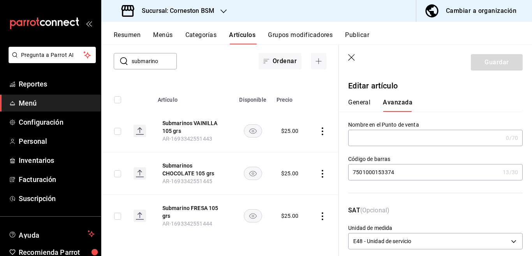
click at [400, 172] on input "7501000153374" at bounding box center [423, 172] width 151 height 16
click at [162, 55] on input "submarino" at bounding box center [154, 61] width 45 height 16
type input "s"
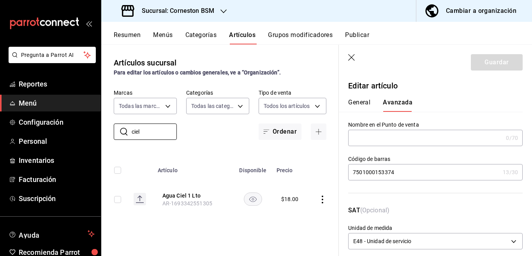
type input "ciel"
click at [322, 200] on icon "actions" at bounding box center [322, 199] width 8 height 8
click at [297, 202] on span "Editar" at bounding box center [299, 203] width 20 height 8
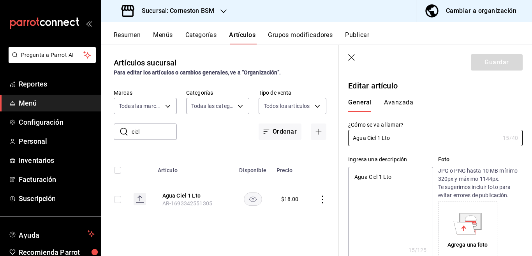
type textarea "x"
click at [392, 100] on button "Avanzada" at bounding box center [398, 105] width 29 height 13
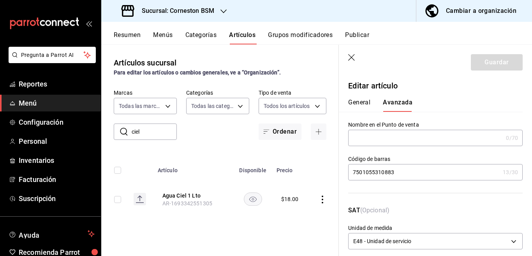
click at [398, 171] on input "7501055310883" at bounding box center [423, 172] width 151 height 16
click at [149, 131] on input "ciel" at bounding box center [154, 132] width 45 height 16
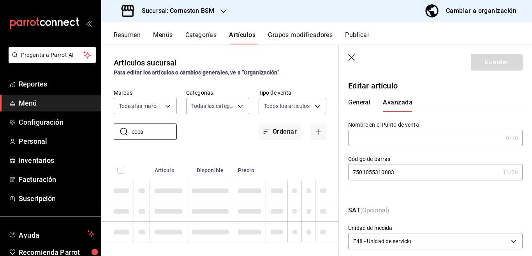
type input "coca"
click at [203, 125] on div "​ coca ​ Marcas Todas las marcas, Sin marca baea13f6-8b02-44ce-b335-381c6588bfb…" at bounding box center [219, 114] width 237 height 51
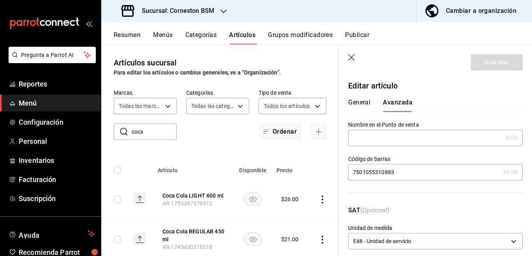
click at [318, 198] on icon "actions" at bounding box center [322, 199] width 8 height 8
click at [295, 203] on span "Editar" at bounding box center [295, 203] width 20 height 8
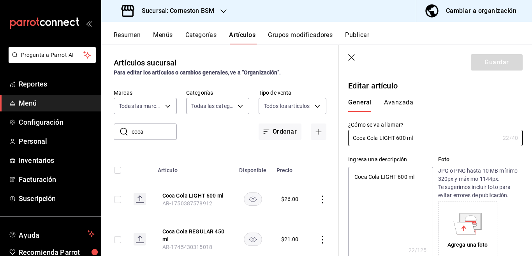
type textarea "x"
type input "$26.00"
click at [399, 101] on button "Avanzada" at bounding box center [398, 105] width 29 height 13
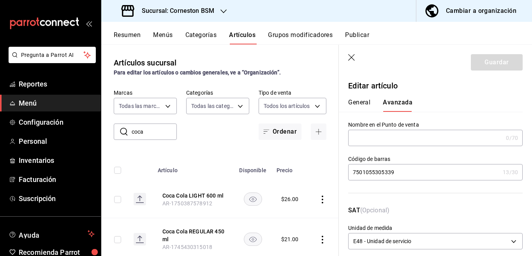
click at [400, 171] on input "7501055305339" at bounding box center [423, 172] width 151 height 16
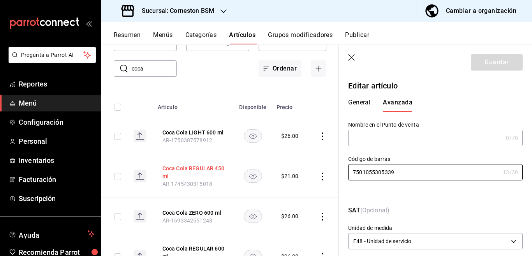
scroll to position [95, 0]
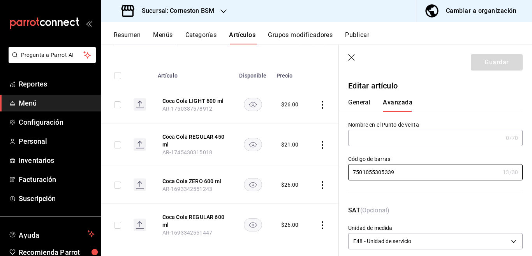
click at [318, 142] on icon "actions" at bounding box center [322, 145] width 8 height 8
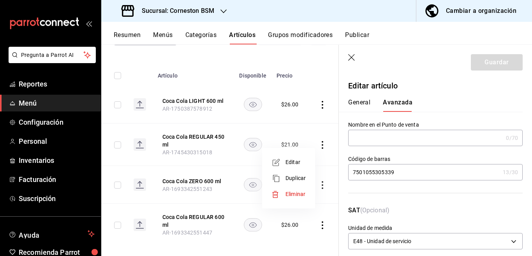
click at [257, 117] on div at bounding box center [266, 128] width 532 height 256
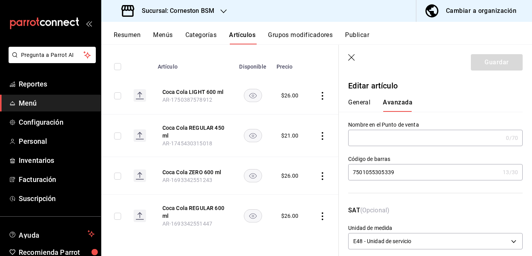
scroll to position [110, 0]
click at [322, 172] on icon "actions" at bounding box center [323, 176] width 2 height 8
click at [294, 185] on span "Editar" at bounding box center [295, 187] width 20 height 8
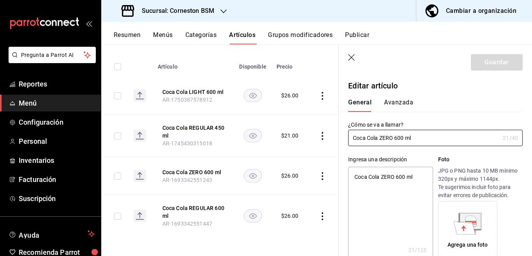
type textarea "x"
type input "$26.00"
type input "E48"
type input "90101500"
radio input "true"
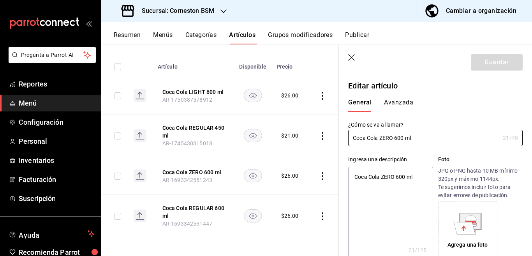
radio input "true"
type input "31e55689-5cd4-417f-ad52-5b78340f08c6"
click at [396, 101] on button "Avanzada" at bounding box center [398, 105] width 29 height 13
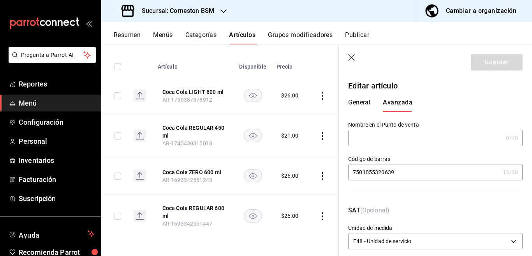
click at [406, 172] on input "7501055320639" at bounding box center [423, 172] width 151 height 16
click at [318, 212] on icon "actions" at bounding box center [322, 216] width 8 height 8
click at [292, 203] on span "Editar" at bounding box center [295, 203] width 20 height 8
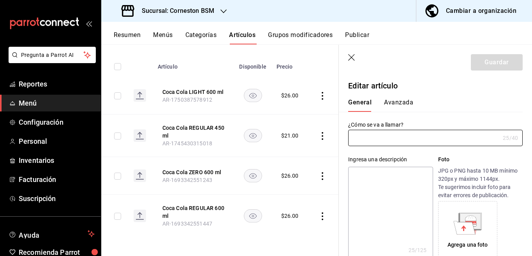
type input "Coca Cola REGULAR 600 ml"
type textarea "Coca Cola REGULAR 600 ml"
type textarea "x"
type input "AR-1693342551447"
type input "75007614"
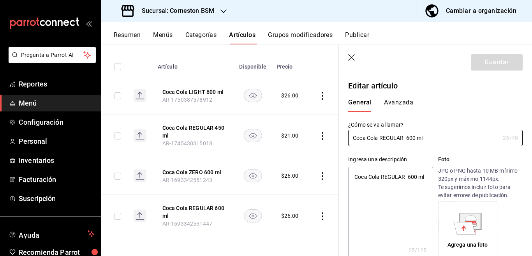
type textarea "x"
type input "$26.00"
type input "E48"
click at [395, 102] on button "Avanzada" at bounding box center [398, 105] width 29 height 13
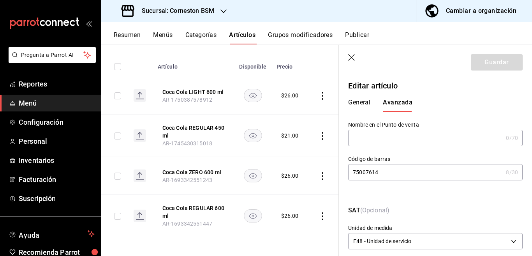
click at [387, 169] on input "75007614" at bounding box center [425, 172] width 155 height 16
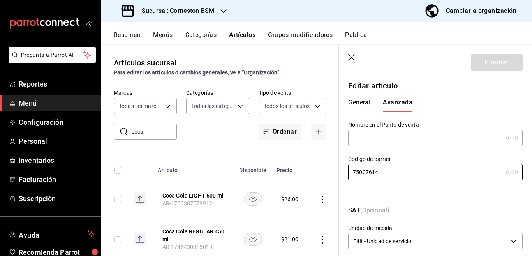
click at [154, 132] on input "coca" at bounding box center [154, 132] width 45 height 16
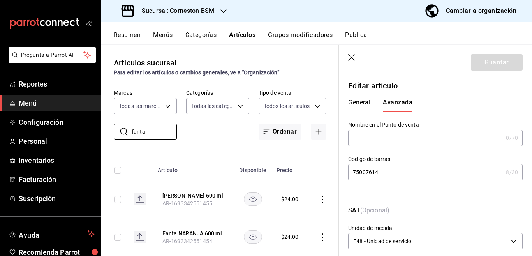
click at [226, 123] on div "​ fanta ​ Marcas Todas las marcas, Sin marca baea13f6-8b02-44ce-b335-381c6588bf…" at bounding box center [219, 114] width 237 height 51
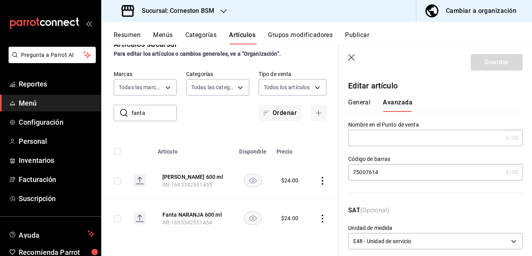
scroll to position [25, 0]
click at [319, 177] on icon "actions" at bounding box center [322, 181] width 8 height 8
click at [293, 190] on span "Editar" at bounding box center [295, 192] width 20 height 8
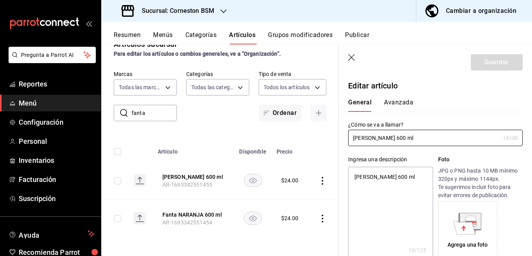
click at [399, 102] on button "Avanzada" at bounding box center [398, 105] width 29 height 13
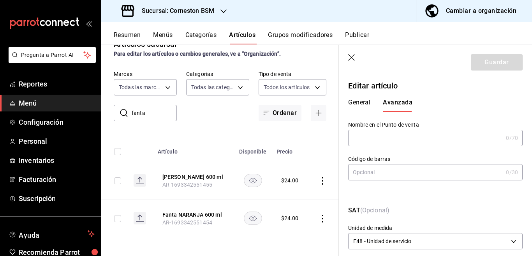
click at [322, 215] on icon "actions" at bounding box center [323, 219] width 2 height 8
click at [295, 205] on span "Editar" at bounding box center [295, 203] width 20 height 8
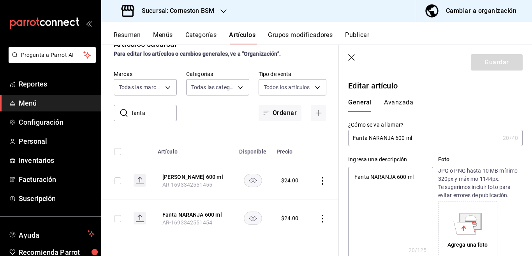
click at [399, 102] on button "Avanzada" at bounding box center [398, 105] width 29 height 13
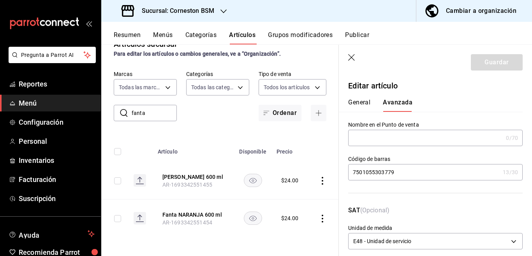
click at [401, 171] on input "7501055303779" at bounding box center [423, 172] width 151 height 16
click at [157, 107] on input "fanta" at bounding box center [154, 113] width 45 height 16
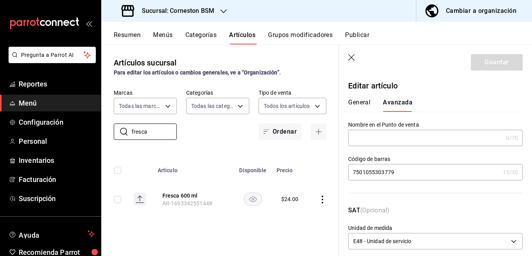
click at [321, 201] on icon "actions" at bounding box center [322, 199] width 8 height 8
click at [299, 201] on span "Editar" at bounding box center [299, 203] width 20 height 8
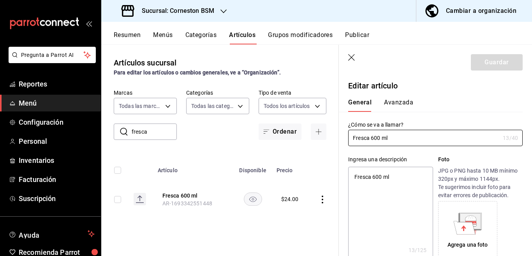
click at [401, 102] on button "Avanzada" at bounding box center [398, 105] width 29 height 13
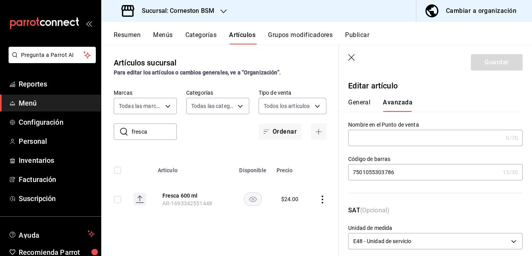
click at [396, 172] on input "7501055303786" at bounding box center [423, 172] width 151 height 16
click at [163, 132] on input "fresca" at bounding box center [154, 132] width 45 height 16
click at [319, 197] on icon "actions" at bounding box center [322, 199] width 8 height 8
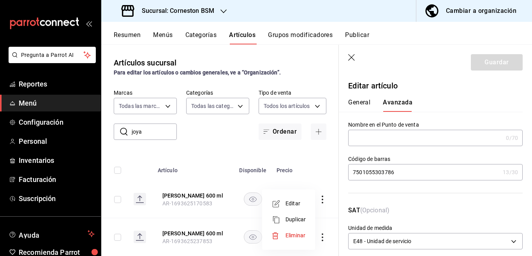
click at [297, 202] on span "Editar" at bounding box center [295, 203] width 20 height 8
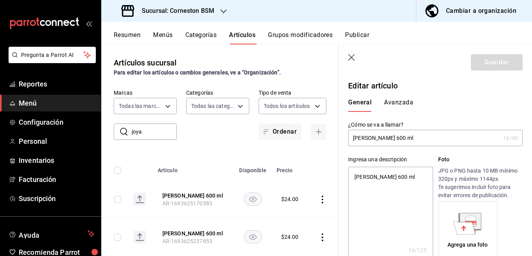
click at [398, 100] on button "Avanzada" at bounding box center [398, 105] width 29 height 13
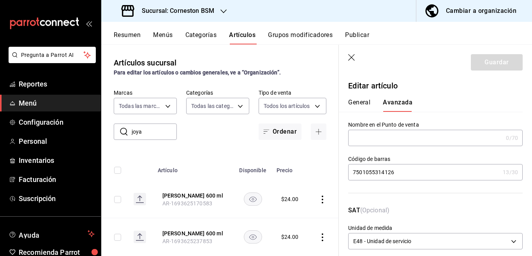
click at [402, 171] on input "7501055314126" at bounding box center [423, 172] width 151 height 16
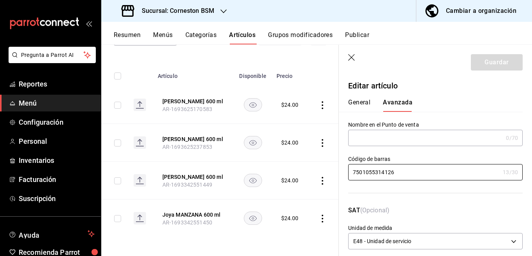
scroll to position [101, 0]
click at [318, 139] on icon "actions" at bounding box center [322, 143] width 8 height 8
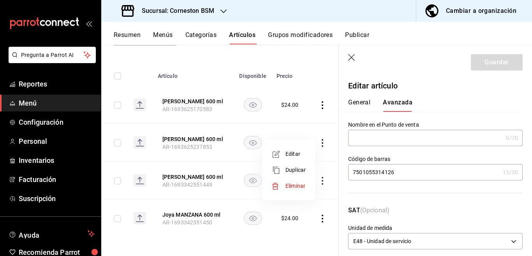
click at [292, 151] on span "Editar" at bounding box center [295, 154] width 20 height 8
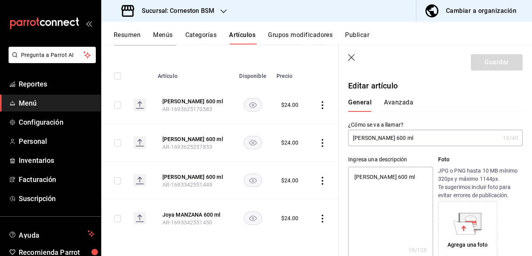
click at [396, 101] on button "Avanzada" at bounding box center [398, 105] width 29 height 13
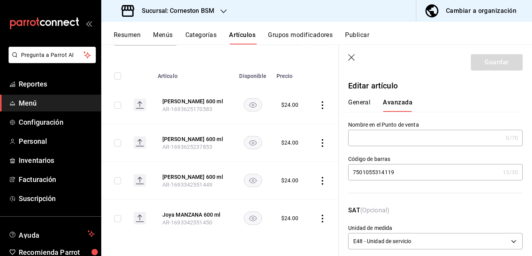
click at [399, 172] on input "7501055314119" at bounding box center [423, 172] width 151 height 16
click at [318, 177] on icon "actions" at bounding box center [322, 181] width 8 height 8
click at [289, 192] on span "Editar" at bounding box center [295, 192] width 20 height 8
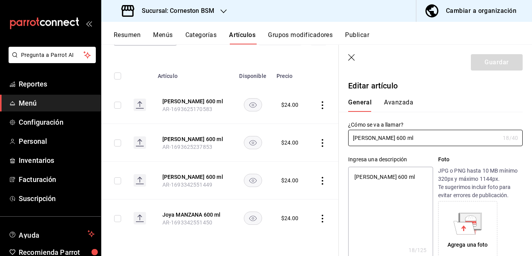
click at [399, 102] on button "Avanzada" at bounding box center [398, 105] width 29 height 13
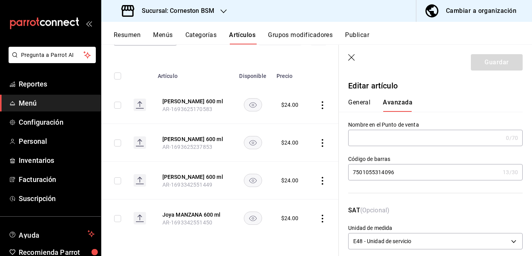
click at [403, 173] on input "7501055314096" at bounding box center [423, 172] width 151 height 16
click at [318, 215] on icon "actions" at bounding box center [322, 219] width 8 height 8
click at [295, 202] on span "Editar" at bounding box center [295, 203] width 20 height 8
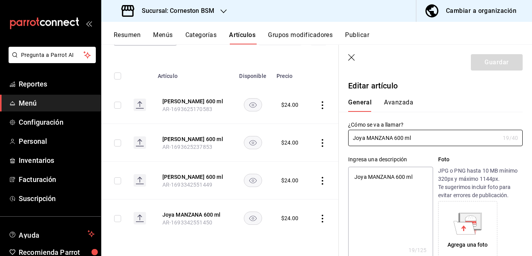
click at [400, 97] on div "General [PERSON_NAME]" at bounding box center [431, 101] width 184 height 20
click at [396, 106] on button "Avanzada" at bounding box center [398, 105] width 29 height 13
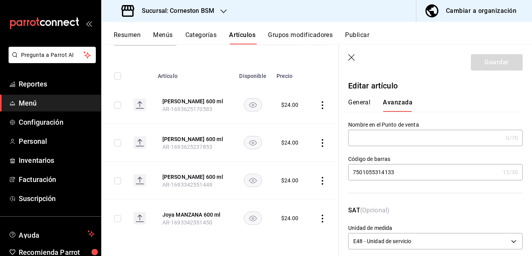
click at [402, 176] on input "7501055314133" at bounding box center [423, 172] width 151 height 16
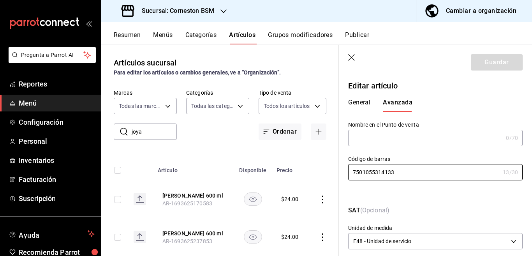
click at [157, 130] on input "joya" at bounding box center [154, 132] width 45 height 16
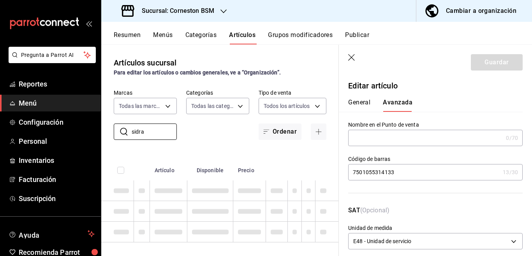
click at [281, 144] on div "Artículos sucursal Para editar los artículos o cambios generales, ve a “Organiz…" at bounding box center [219, 149] width 237 height 211
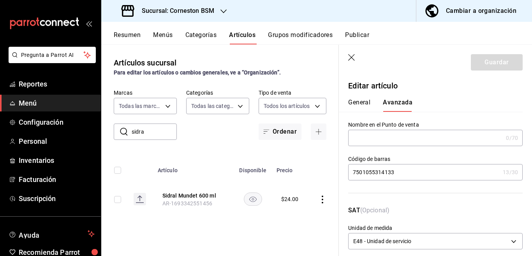
click at [322, 199] on icon "actions" at bounding box center [323, 199] width 2 height 8
click at [297, 204] on span "Editar" at bounding box center [299, 203] width 20 height 8
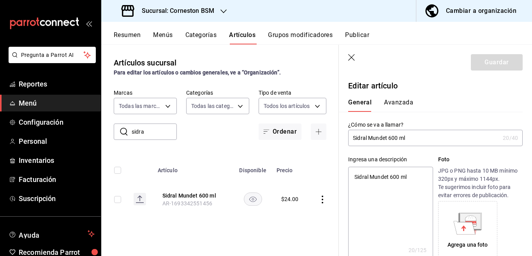
click at [404, 99] on button "Avanzada" at bounding box center [398, 105] width 29 height 13
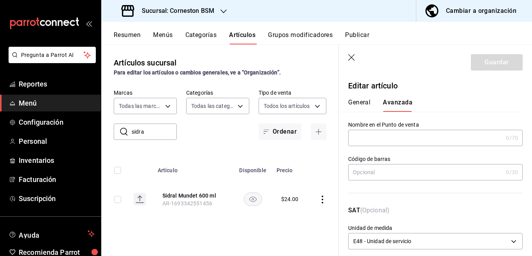
click at [399, 174] on input "text" at bounding box center [425, 172] width 155 height 16
click at [329, 154] on div "Artículos sucursal Para editar los artículos o cambios generales, ve a “Organiz…" at bounding box center [219, 149] width 237 height 211
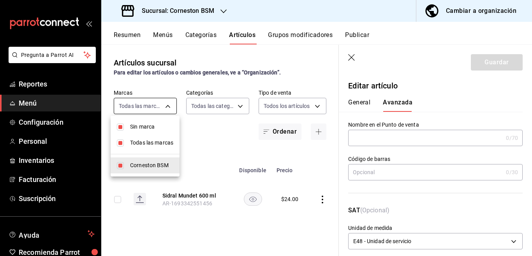
click at [145, 101] on body "Pregunta a Parrot AI Reportes Menú Configuración Personal Inventarios Facturaci…" at bounding box center [266, 128] width 532 height 256
click at [243, 145] on div at bounding box center [266, 128] width 532 height 256
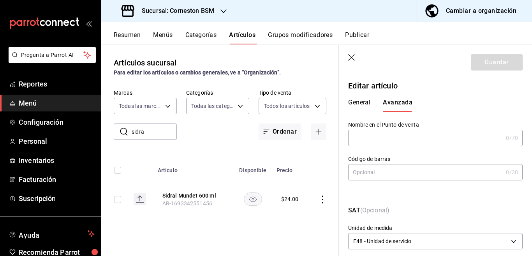
click at [162, 131] on input "sidra" at bounding box center [154, 132] width 45 height 16
click at [321, 199] on icon "actions" at bounding box center [322, 199] width 8 height 8
click at [296, 205] on span "Editar" at bounding box center [299, 203] width 20 height 8
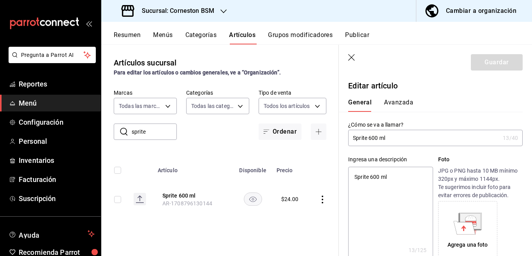
click at [395, 103] on button "Avanzada" at bounding box center [398, 105] width 29 height 13
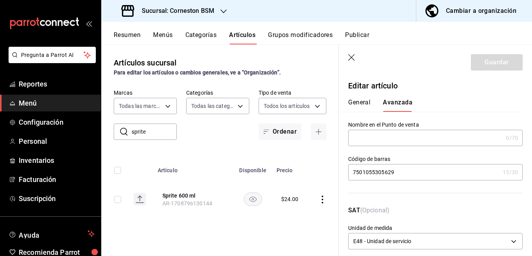
click at [405, 173] on input "7501055305629" at bounding box center [423, 172] width 151 height 16
click at [157, 130] on input "sprite" at bounding box center [154, 132] width 45 height 16
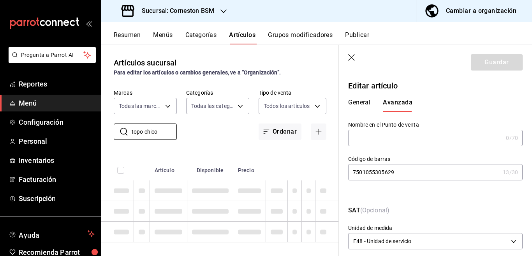
click at [226, 123] on div "​ topo chico ​ Marcas Todas las marcas, Sin marca baea13f6-8b02-44ce-b335-381c6…" at bounding box center [219, 114] width 237 height 51
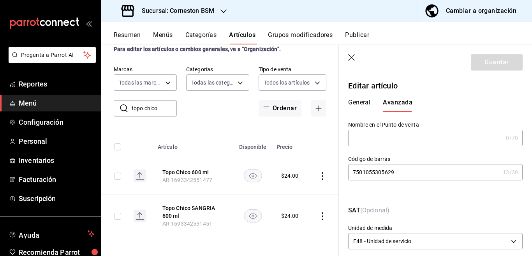
scroll to position [30, 0]
click at [318, 172] on icon "actions" at bounding box center [322, 176] width 8 height 8
click at [289, 186] on span "Editar" at bounding box center [295, 187] width 20 height 8
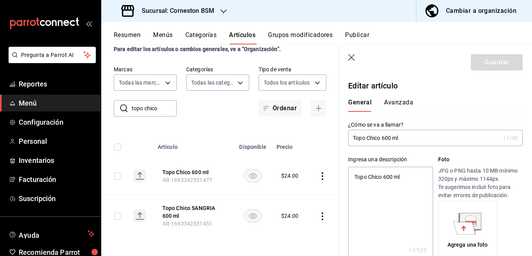
click at [392, 101] on button "Avanzada" at bounding box center [398, 105] width 29 height 13
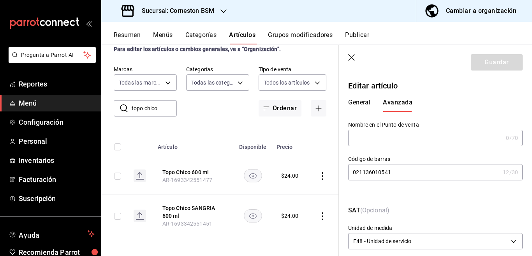
click at [401, 170] on input "021136010541" at bounding box center [423, 172] width 151 height 16
click at [319, 212] on icon "actions" at bounding box center [322, 216] width 8 height 8
click at [290, 204] on span "Editar" at bounding box center [295, 203] width 20 height 8
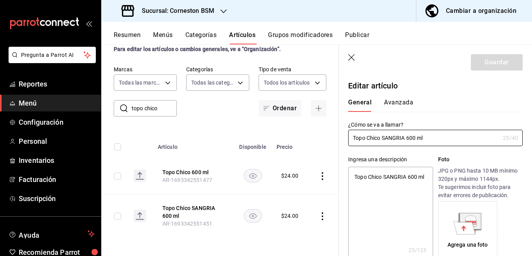
click at [401, 100] on button "Avanzada" at bounding box center [398, 105] width 29 height 13
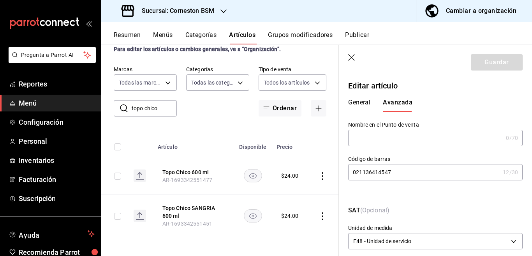
click at [398, 175] on input "021136414547" at bounding box center [423, 172] width 151 height 16
click at [164, 102] on input "topo chico" at bounding box center [154, 108] width 45 height 16
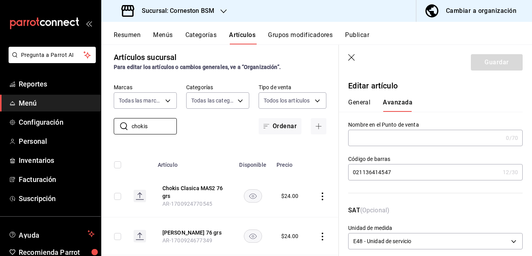
scroll to position [30, 0]
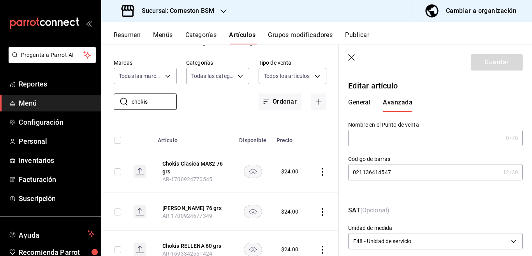
click at [318, 172] on icon "actions" at bounding box center [322, 172] width 8 height 8
click at [292, 187] on span "Editar" at bounding box center [295, 189] width 20 height 8
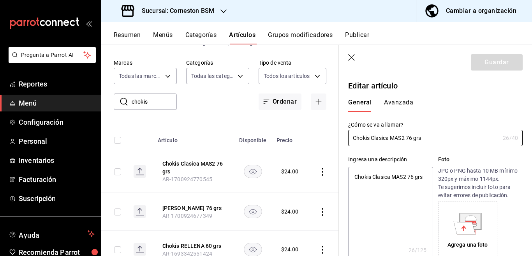
click at [404, 98] on div "General [PERSON_NAME]" at bounding box center [431, 101] width 184 height 20
click at [395, 99] on button "Avanzada" at bounding box center [398, 105] width 29 height 13
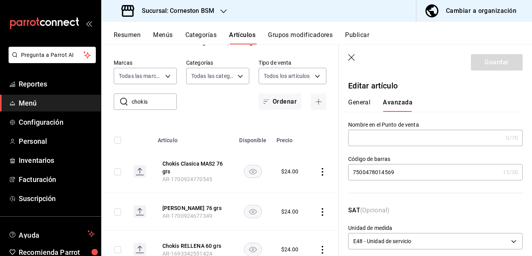
click at [399, 176] on input "7500478014569" at bounding box center [423, 172] width 151 height 16
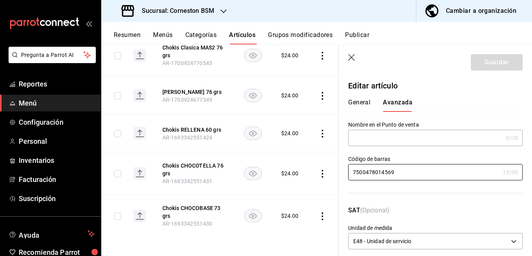
scroll to position [153, 0]
click at [318, 92] on icon "actions" at bounding box center [322, 96] width 8 height 8
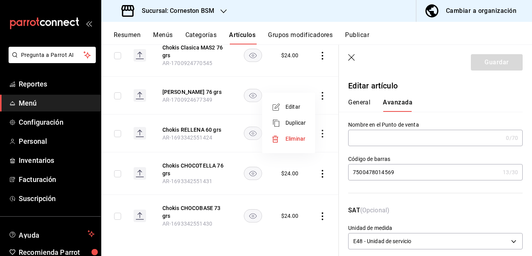
click at [294, 107] on span "Editar" at bounding box center [295, 107] width 20 height 8
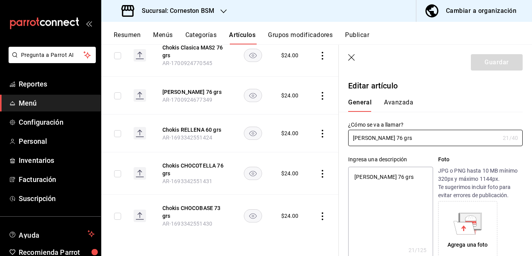
click at [398, 104] on button "Avanzada" at bounding box center [398, 105] width 29 height 13
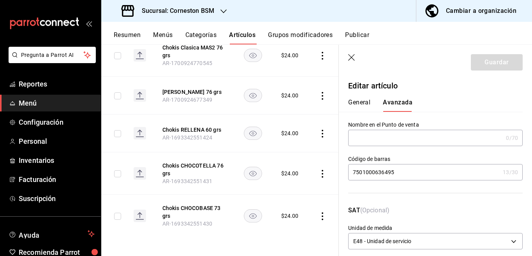
click at [411, 169] on input "7501000636495" at bounding box center [423, 172] width 151 height 16
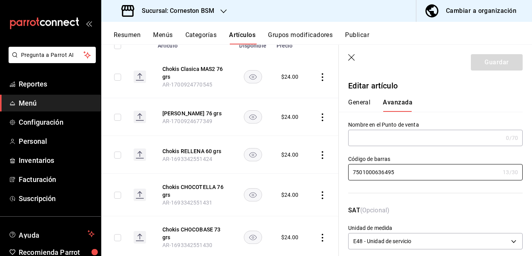
scroll to position [127, 0]
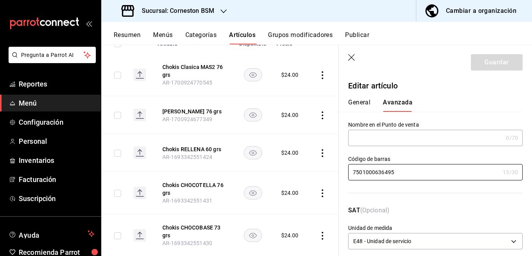
click at [318, 150] on icon "actions" at bounding box center [322, 153] width 8 height 8
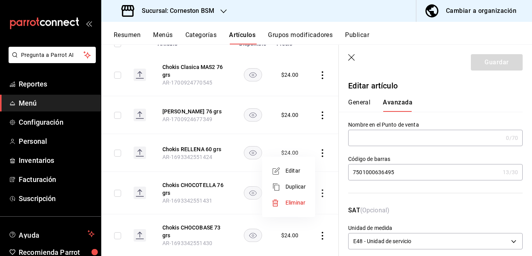
click at [294, 171] on span "Editar" at bounding box center [295, 171] width 20 height 8
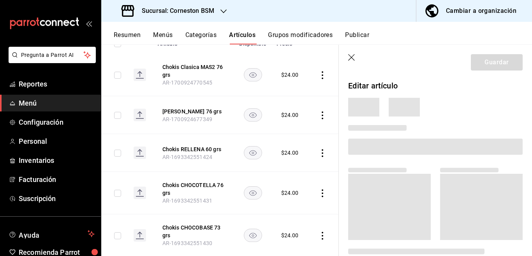
scroll to position [127, 0]
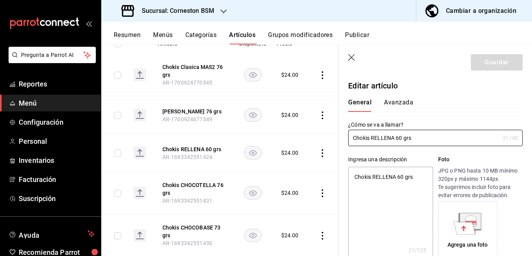
click at [401, 102] on button "Avanzada" at bounding box center [398, 105] width 29 height 13
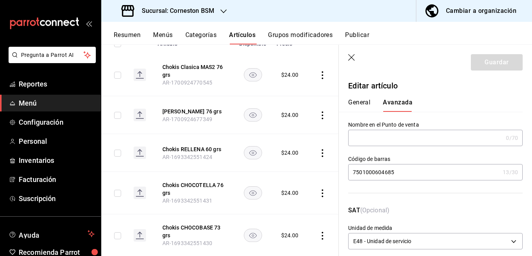
click at [401, 171] on input "7501000604685" at bounding box center [423, 172] width 151 height 16
click at [318, 193] on icon "actions" at bounding box center [322, 193] width 8 height 8
click at [291, 203] on span "Editar" at bounding box center [295, 203] width 20 height 8
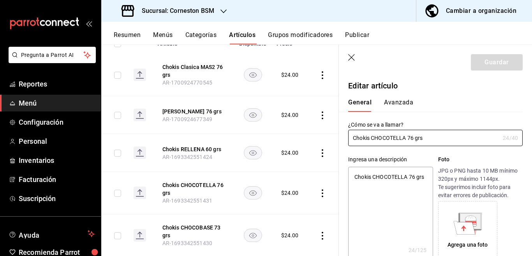
click at [397, 99] on button "Avanzada" at bounding box center [398, 105] width 29 height 13
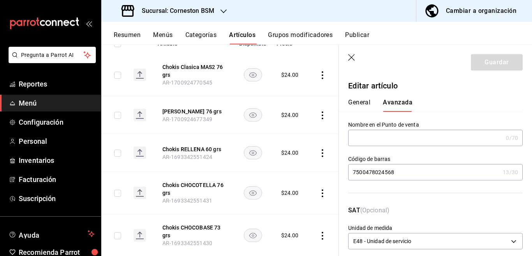
click at [404, 172] on input "7500478024568" at bounding box center [423, 172] width 151 height 16
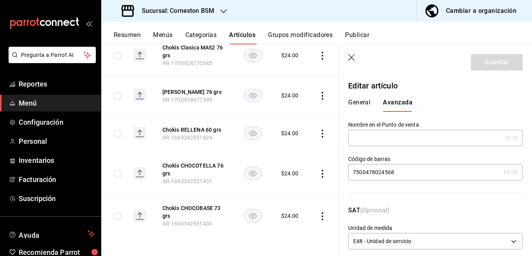
click at [318, 212] on icon "actions" at bounding box center [322, 216] width 8 height 8
click at [289, 202] on span "Editar" at bounding box center [295, 203] width 20 height 8
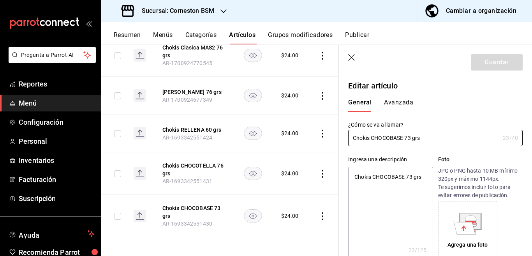
click at [396, 104] on button "Avanzada" at bounding box center [398, 105] width 29 height 13
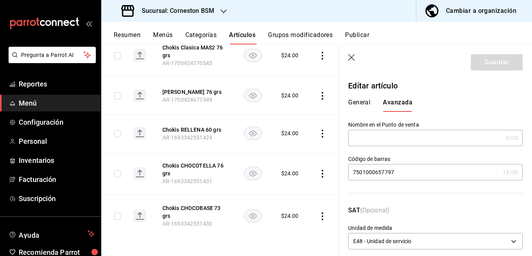
click at [402, 169] on input "7501000657797" at bounding box center [423, 172] width 151 height 16
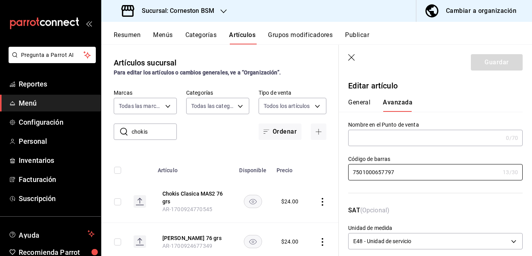
click at [155, 132] on input "chokis" at bounding box center [154, 132] width 45 height 16
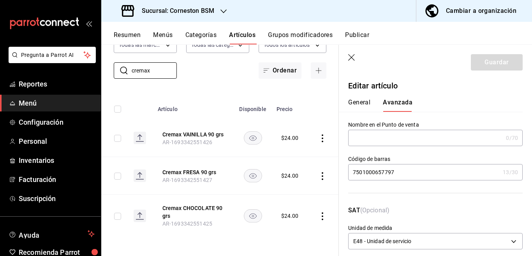
scroll to position [68, 0]
click at [322, 134] on icon "actions" at bounding box center [323, 138] width 2 height 8
click at [295, 149] on span "Editar" at bounding box center [295, 149] width 20 height 8
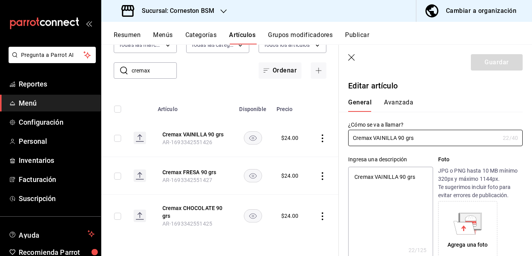
click at [396, 103] on button "Avanzada" at bounding box center [398, 105] width 29 height 13
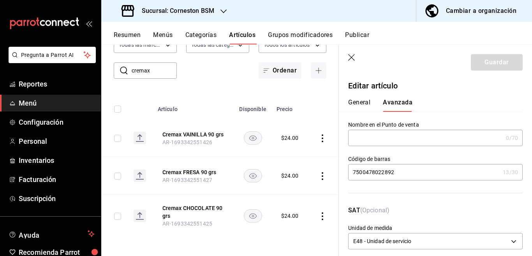
click at [400, 171] on input "7500478022892" at bounding box center [423, 172] width 151 height 16
click at [322, 172] on icon "actions" at bounding box center [323, 176] width 2 height 8
click at [293, 185] on span "Editar" at bounding box center [295, 187] width 20 height 8
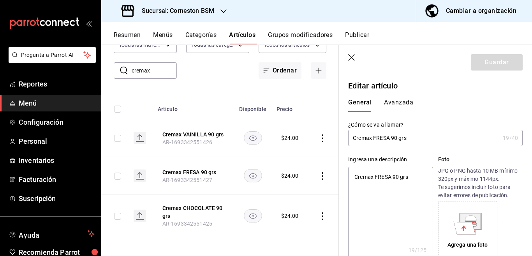
click at [396, 97] on div "General [PERSON_NAME]" at bounding box center [431, 101] width 184 height 20
click at [396, 104] on button "Avanzada" at bounding box center [398, 105] width 29 height 13
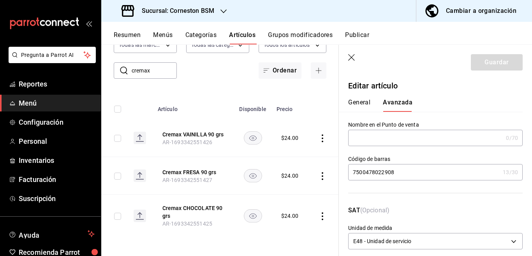
click at [403, 171] on input "7500478022908" at bounding box center [423, 172] width 151 height 16
click at [318, 212] on icon "actions" at bounding box center [322, 216] width 8 height 8
click at [290, 205] on span "Editar" at bounding box center [295, 203] width 20 height 8
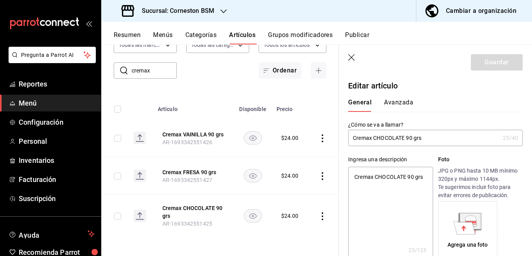
click at [396, 100] on button "Avanzada" at bounding box center [398, 105] width 29 height 13
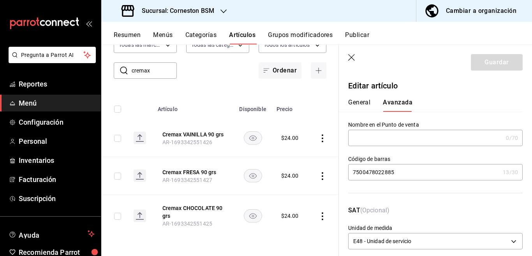
click at [407, 176] on input "7500478022885" at bounding box center [423, 172] width 151 height 16
click at [160, 64] on input "cremax" at bounding box center [154, 71] width 45 height 16
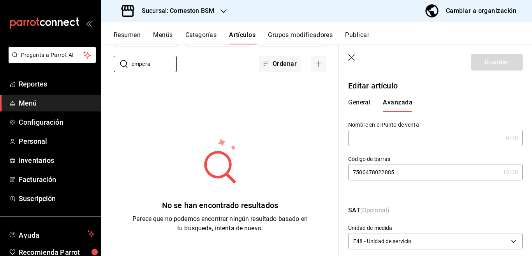
scroll to position [68, 0]
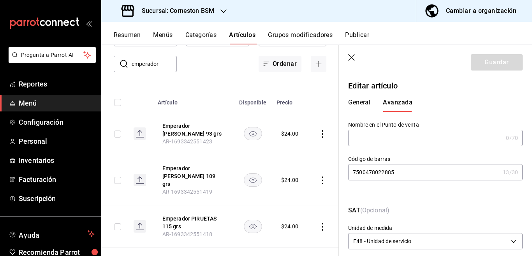
click at [285, 78] on div "Artículos sucursal Para editar los artículos o cambios generales, ve a “Organiz…" at bounding box center [219, 149] width 237 height 211
click at [318, 132] on icon "actions" at bounding box center [322, 134] width 8 height 8
click at [294, 150] on span "Editar" at bounding box center [295, 152] width 20 height 8
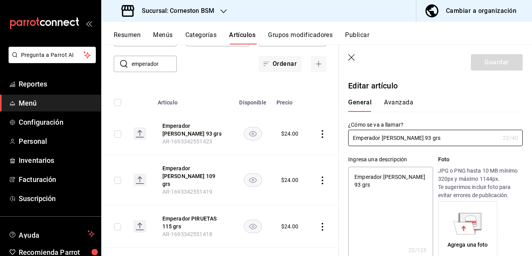
click at [397, 100] on button "Avanzada" at bounding box center [398, 105] width 29 height 13
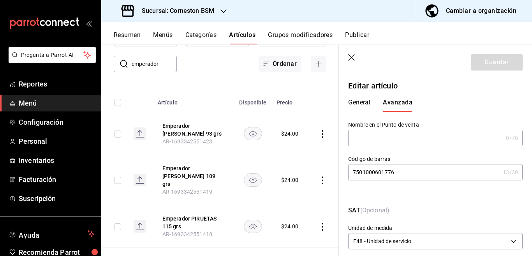
click at [401, 174] on input "7501000601776" at bounding box center [423, 172] width 151 height 16
click at [322, 176] on icon "actions" at bounding box center [323, 180] width 2 height 8
click at [292, 193] on span "Editar" at bounding box center [295, 194] width 20 height 8
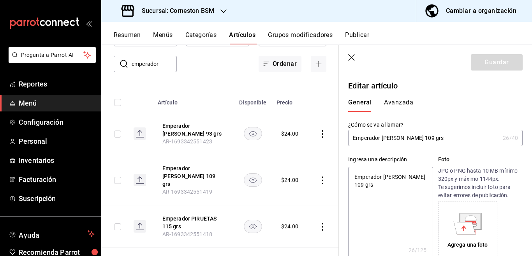
click at [394, 103] on button "Avanzada" at bounding box center [398, 105] width 29 height 13
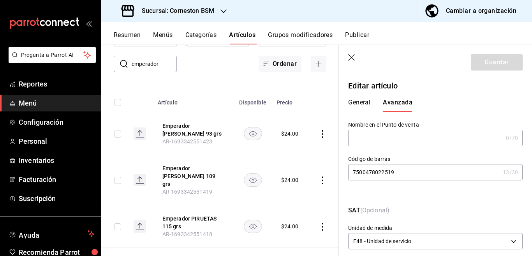
click at [400, 172] on input "7500478022519" at bounding box center [423, 172] width 151 height 16
click at [318, 223] on icon "actions" at bounding box center [322, 227] width 8 height 8
click at [296, 202] on span "Editar" at bounding box center [295, 203] width 20 height 8
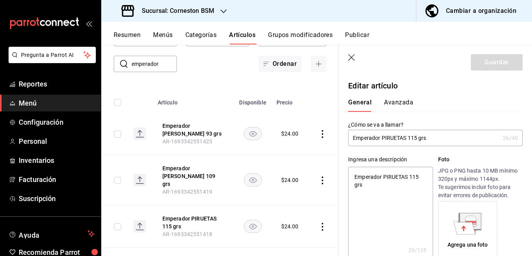
click at [394, 104] on button "Avanzada" at bounding box center [398, 105] width 29 height 13
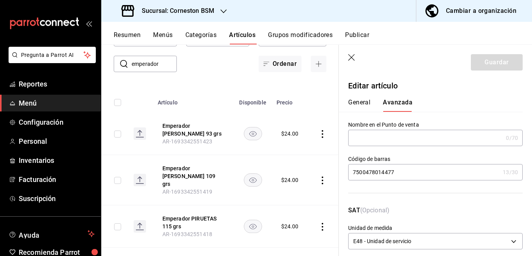
click at [403, 170] on input "7500478014477" at bounding box center [423, 172] width 151 height 16
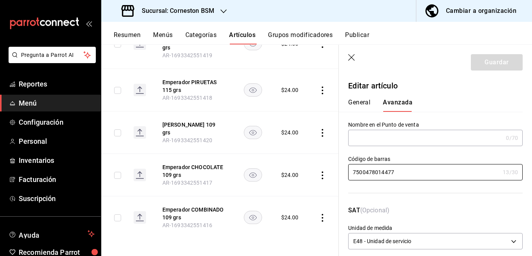
scroll to position [204, 0]
click at [322, 128] on icon "actions" at bounding box center [323, 132] width 2 height 8
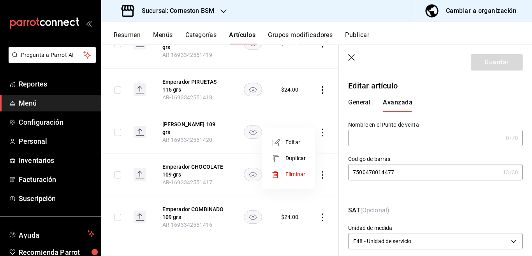
click at [298, 141] on span "Editar" at bounding box center [295, 142] width 20 height 8
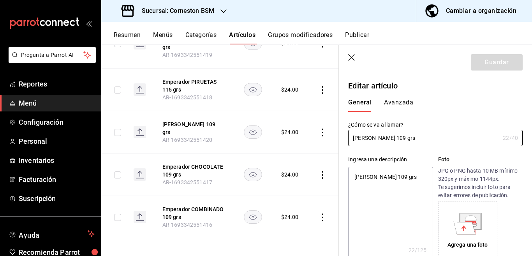
click at [395, 100] on button "Avanzada" at bounding box center [398, 105] width 29 height 13
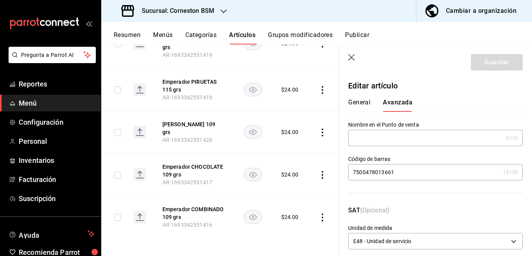
click at [406, 175] on input "7500478013661" at bounding box center [423, 172] width 151 height 16
click at [318, 171] on icon "actions" at bounding box center [322, 175] width 8 height 8
click at [292, 184] on span "Editar" at bounding box center [295, 185] width 20 height 8
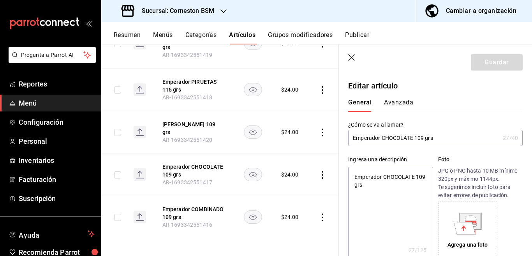
click at [396, 102] on button "Avanzada" at bounding box center [398, 105] width 29 height 13
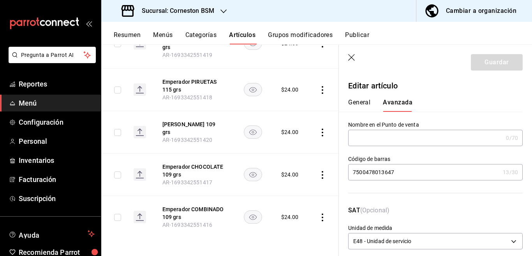
click at [399, 175] on input "7500478013647" at bounding box center [423, 172] width 151 height 16
click at [322, 213] on icon "actions" at bounding box center [323, 217] width 2 height 8
click at [293, 203] on span "Editar" at bounding box center [295, 203] width 20 height 8
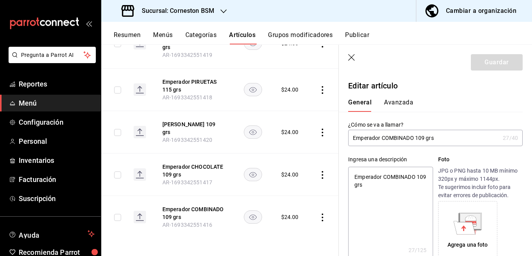
click at [403, 100] on button "Avanzada" at bounding box center [398, 105] width 29 height 13
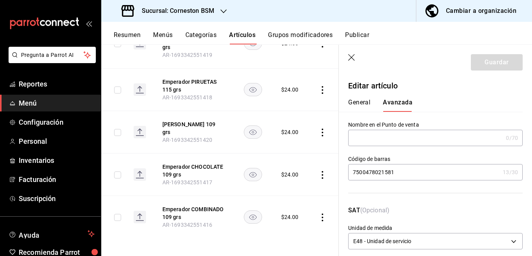
click at [397, 173] on input "7500478021581" at bounding box center [423, 172] width 151 height 16
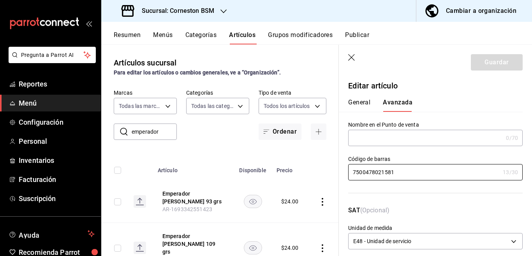
click at [163, 134] on input "emperador" at bounding box center [154, 132] width 45 height 16
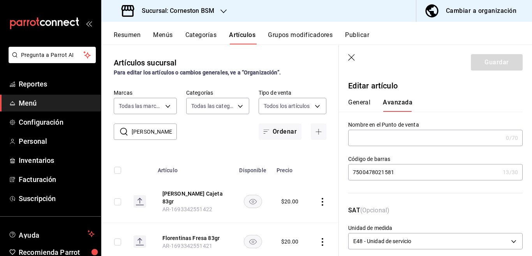
click at [220, 121] on div "​ [PERSON_NAME] ​ Marcas Todas las marcas, Sin marca baea13f6-8b02-44ce-b335-38…" at bounding box center [219, 114] width 237 height 51
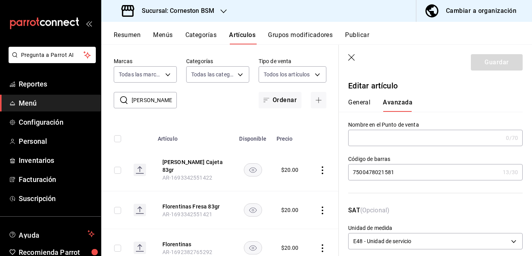
scroll to position [63, 0]
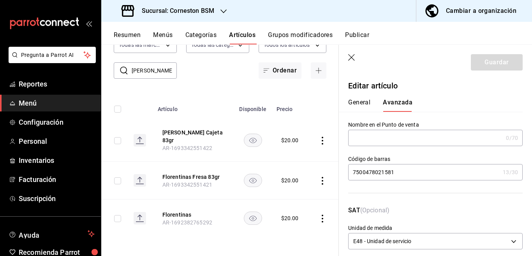
click at [322, 215] on icon "actions" at bounding box center [323, 219] width 2 height 8
click at [294, 234] on span "Eliminar" at bounding box center [295, 235] width 20 height 6
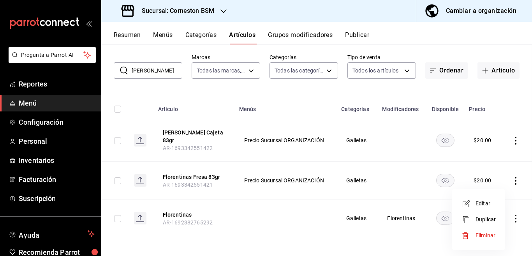
scroll to position [31, 0]
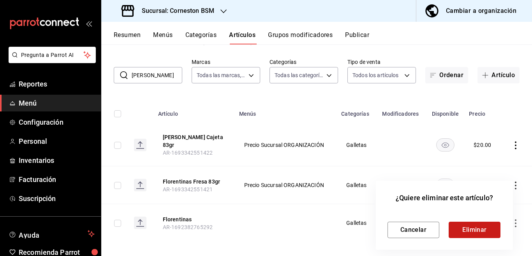
click at [473, 228] on button "Eliminar" at bounding box center [475, 230] width 52 height 16
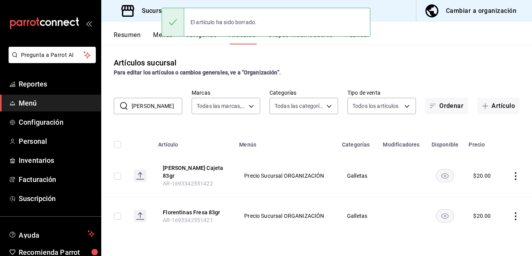
scroll to position [0, 0]
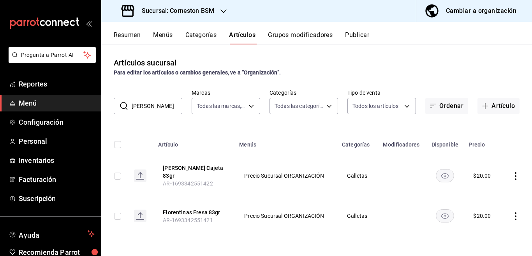
click at [515, 173] on icon "actions" at bounding box center [516, 176] width 2 height 8
click at [491, 194] on span "Editar" at bounding box center [492, 191] width 20 height 8
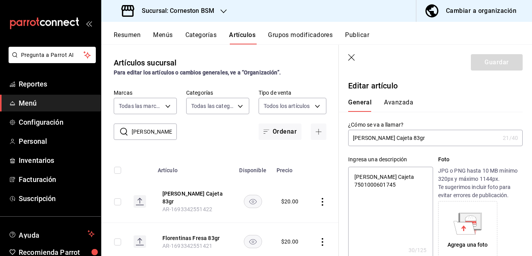
click at [401, 99] on button "Avanzada" at bounding box center [398, 105] width 29 height 13
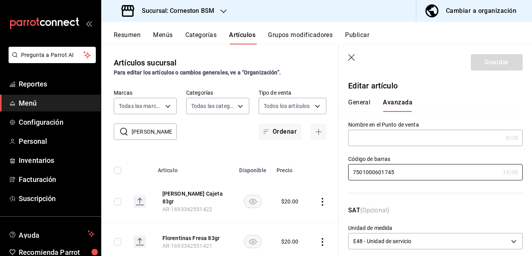
drag, startPoint x: 399, startPoint y: 170, endPoint x: 345, endPoint y: 178, distance: 54.7
click at [345, 178] on div "Código [PERSON_NAME] 7501000601745 13 /30 Código [PERSON_NAME]" at bounding box center [431, 171] width 184 height 50
click at [322, 238] on icon "actions" at bounding box center [323, 242] width 2 height 8
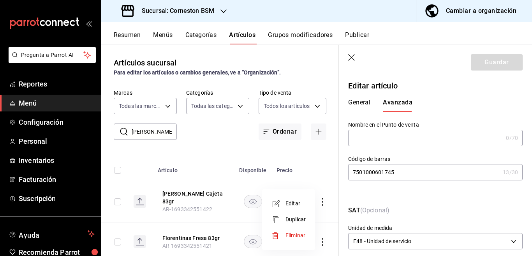
click at [292, 204] on span "Editar" at bounding box center [295, 203] width 20 height 8
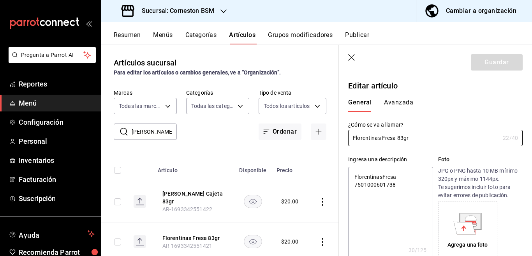
click at [400, 102] on button "Avanzada" at bounding box center [398, 105] width 29 height 13
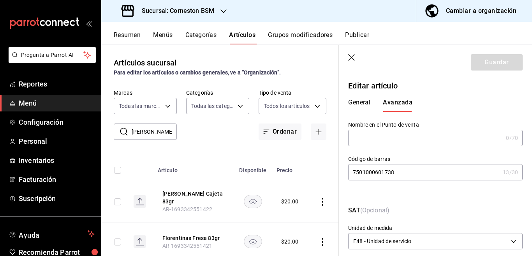
drag, startPoint x: 399, startPoint y: 171, endPoint x: 349, endPoint y: 176, distance: 50.1
click at [349, 176] on input "7501000601738" at bounding box center [423, 172] width 151 height 16
click at [159, 137] on input "[PERSON_NAME]" at bounding box center [154, 132] width 45 height 16
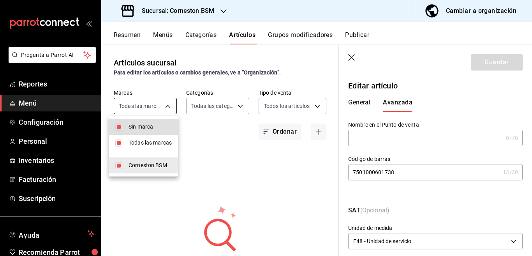
click at [155, 101] on body "Pregunta a Parrot AI Reportes Menú Configuración Personal Inventarios Facturaci…" at bounding box center [266, 128] width 532 height 256
click at [218, 132] on div at bounding box center [266, 128] width 532 height 256
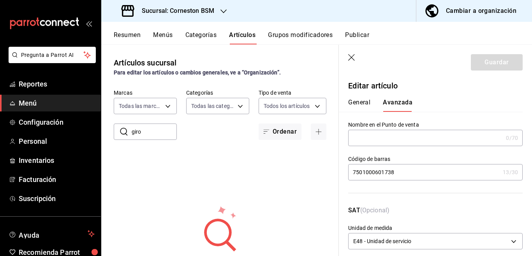
click at [161, 134] on input "giro" at bounding box center [154, 132] width 45 height 16
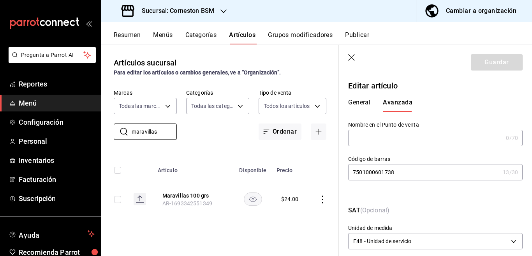
click at [406, 173] on input "7501000601738" at bounding box center [423, 172] width 151 height 16
click at [163, 134] on input "maravillas" at bounding box center [154, 132] width 45 height 16
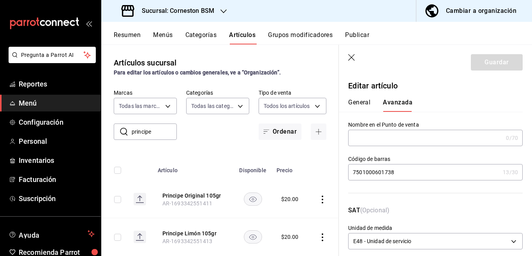
click at [327, 121] on div "​ principe ​ Marcas Todas las marcas, Sin marca baea13f6-8b02-44ce-b335-381c658…" at bounding box center [219, 114] width 237 height 51
click at [318, 201] on icon "actions" at bounding box center [322, 199] width 8 height 8
click at [296, 203] on span "Editar" at bounding box center [295, 203] width 20 height 8
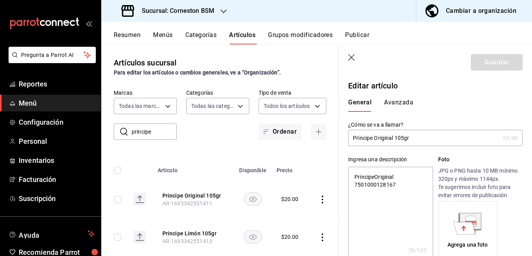
click at [399, 102] on button "Avanzada" at bounding box center [398, 105] width 29 height 13
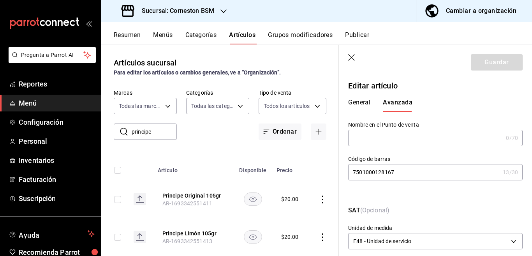
click at [402, 174] on input "7501000128167" at bounding box center [423, 172] width 151 height 16
click at [322, 237] on icon "actions" at bounding box center [323, 237] width 2 height 8
click at [295, 201] on span "Editar" at bounding box center [295, 203] width 20 height 8
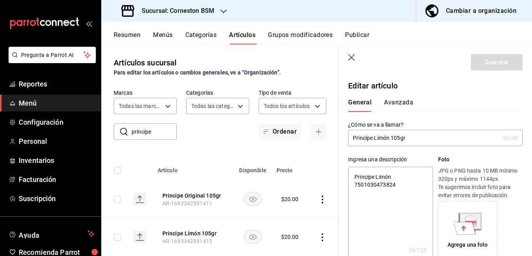
click at [403, 102] on button "Avanzada" at bounding box center [398, 105] width 29 height 13
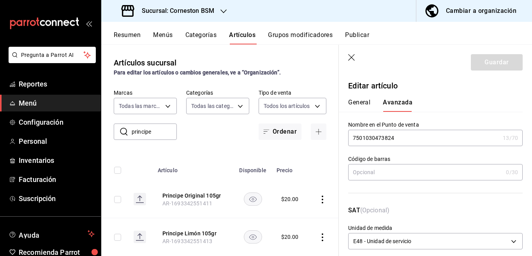
click at [402, 136] on input "7501030473824" at bounding box center [423, 138] width 151 height 16
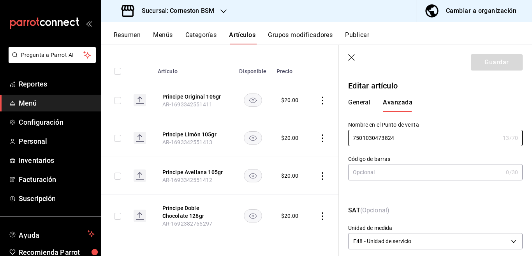
scroll to position [106, 0]
click at [319, 172] on icon "actions" at bounding box center [322, 176] width 8 height 8
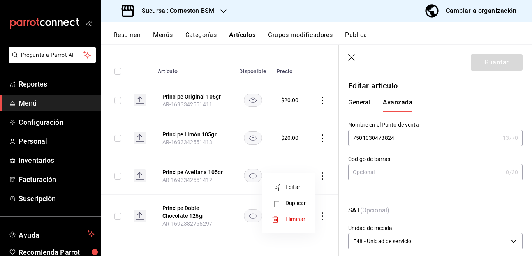
click at [291, 184] on span "Editar" at bounding box center [295, 187] width 20 height 8
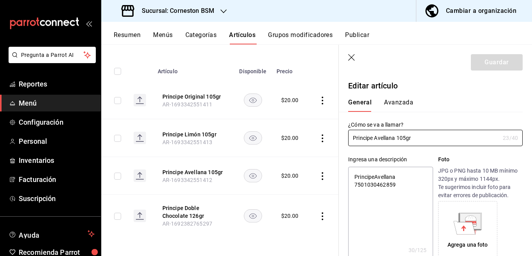
click at [403, 102] on button "Avanzada" at bounding box center [398, 105] width 29 height 13
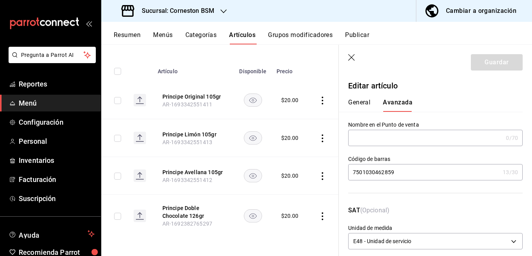
click at [401, 172] on input "7501030462859" at bounding box center [423, 172] width 151 height 16
click at [394, 140] on input "text" at bounding box center [425, 138] width 155 height 16
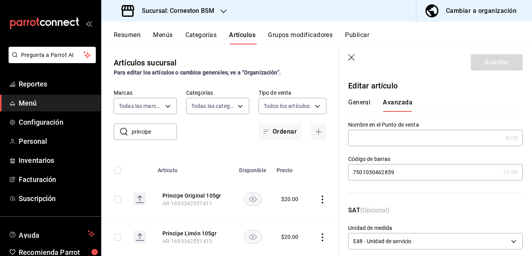
click at [161, 129] on input "principe" at bounding box center [154, 132] width 45 height 16
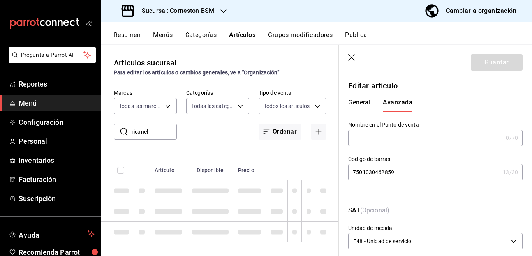
click at [296, 150] on div "Artículos sucursal Para editar los artículos o cambios generales, ve a “Organiz…" at bounding box center [219, 149] width 237 height 211
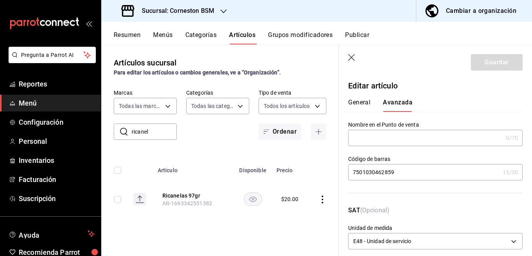
click at [323, 198] on icon "actions" at bounding box center [322, 199] width 8 height 8
click at [291, 205] on span "Editar" at bounding box center [299, 203] width 20 height 8
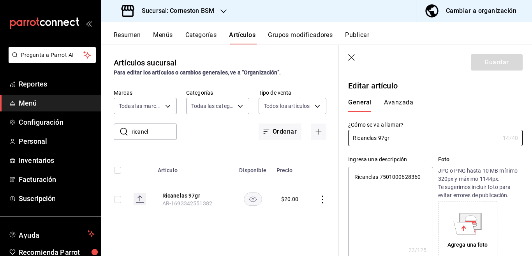
drag, startPoint x: 395, startPoint y: 103, endPoint x: 387, endPoint y: 107, distance: 9.1
click at [395, 102] on button "Avanzada" at bounding box center [398, 105] width 29 height 13
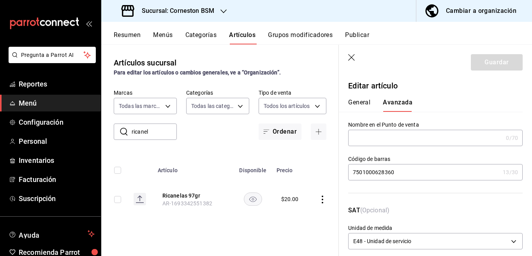
click at [403, 173] on input "7501000628360" at bounding box center [423, 172] width 151 height 16
click at [164, 133] on input "ricanel" at bounding box center [154, 132] width 45 height 16
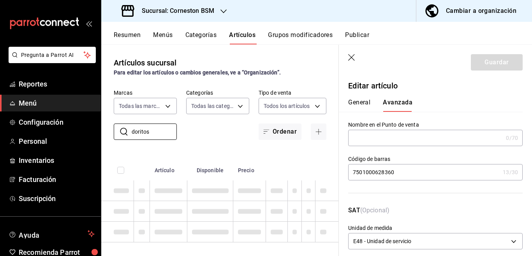
click at [302, 153] on div "Artículos sucursal Para editar los artículos o cambios generales, ve a “Organiz…" at bounding box center [219, 149] width 237 height 211
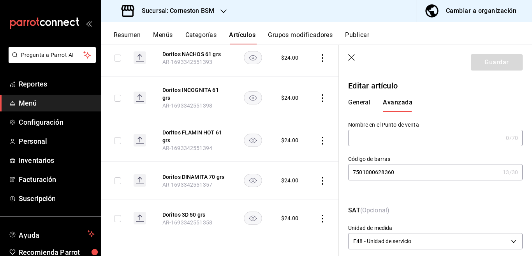
scroll to position [271, 0]
click at [319, 215] on icon "actions" at bounding box center [322, 219] width 8 height 8
click at [293, 202] on span "Editar" at bounding box center [295, 203] width 20 height 8
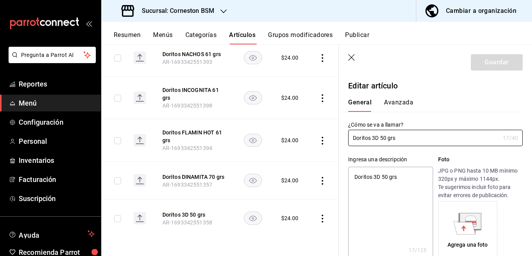
click at [401, 102] on button "Avanzada" at bounding box center [398, 105] width 29 height 13
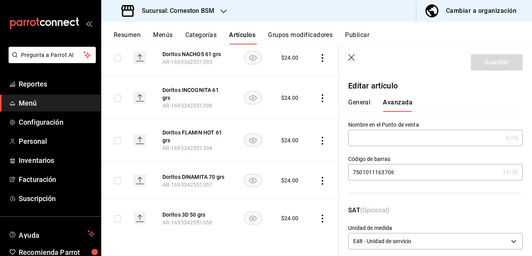
click at [408, 170] on input "7501011163706" at bounding box center [423, 172] width 151 height 16
click at [354, 106] on button "General" at bounding box center [359, 105] width 22 height 13
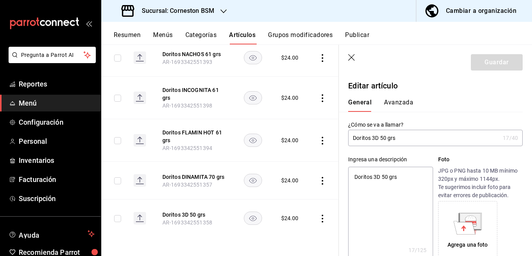
click at [411, 139] on input "Doritos 3D 50 grs" at bounding box center [423, 138] width 151 height 16
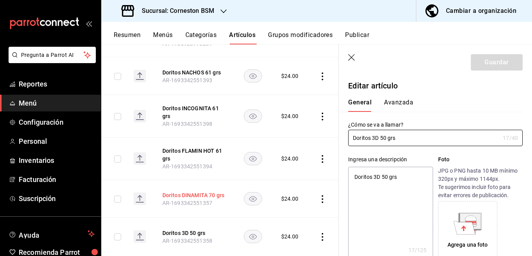
scroll to position [239, 0]
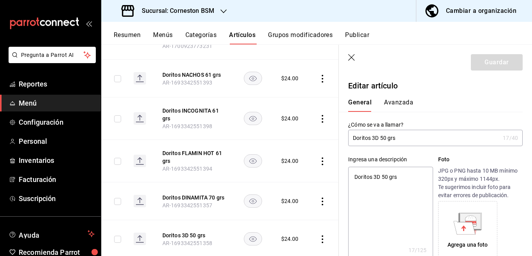
click at [322, 200] on icon "actions" at bounding box center [323, 201] width 2 height 8
click at [292, 202] on span "Editar" at bounding box center [295, 203] width 20 height 8
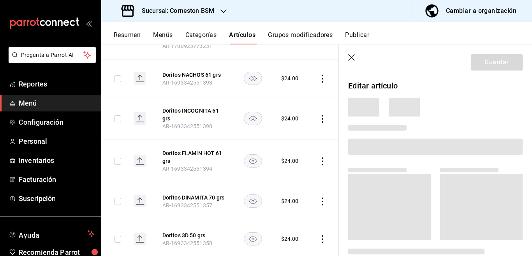
scroll to position [239, 0]
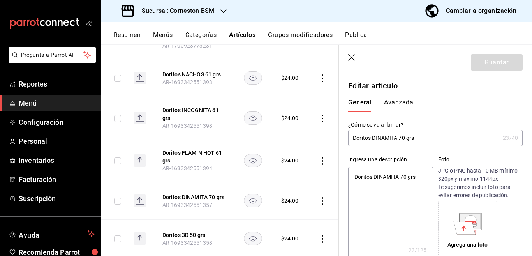
click at [399, 102] on button "Avanzada" at bounding box center [398, 105] width 29 height 13
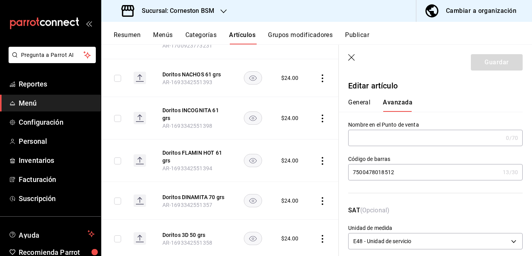
click at [403, 173] on input "7500478018512" at bounding box center [423, 172] width 151 height 16
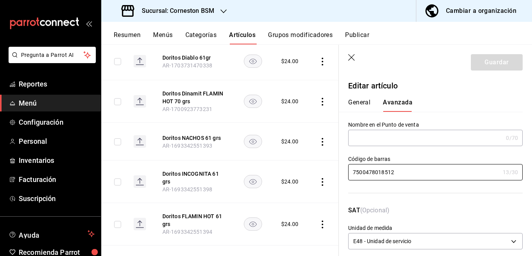
scroll to position [144, 0]
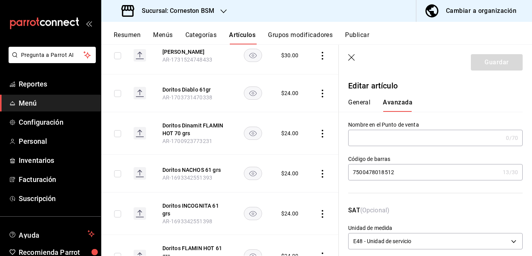
click at [320, 134] on icon "actions" at bounding box center [322, 134] width 8 height 8
click at [293, 148] on span "Editar" at bounding box center [295, 151] width 20 height 8
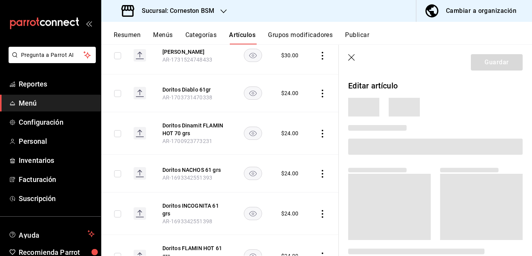
scroll to position [144, 0]
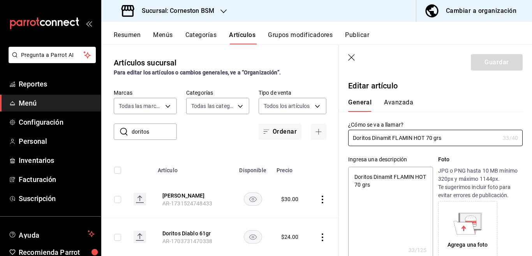
click at [392, 101] on button "Avanzada" at bounding box center [398, 105] width 29 height 13
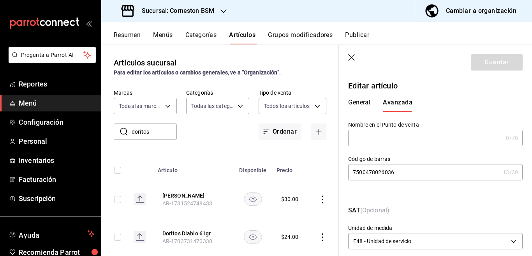
scroll to position [144, 0]
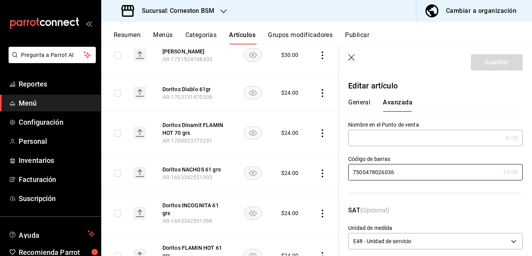
drag, startPoint x: 398, startPoint y: 174, endPoint x: 337, endPoint y: 172, distance: 60.8
click at [337, 172] on main "Artículos sucursal Para editar los artículos o cambios generales, ve a “Organiz…" at bounding box center [316, 149] width 431 height 211
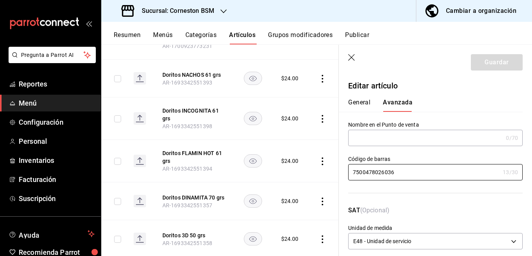
scroll to position [239, 0]
click at [322, 161] on icon "actions" at bounding box center [323, 161] width 2 height 8
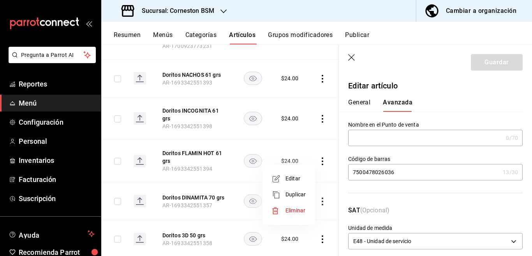
click at [291, 176] on span "Editar" at bounding box center [295, 178] width 20 height 8
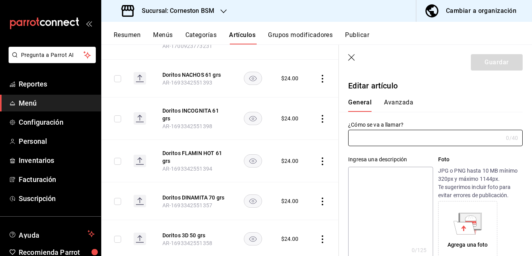
scroll to position [239, 0]
type input "Doritos FLAMIN HOT 61 grs"
type textarea "Doritos FLAMIN HOT 61 grs"
type textarea "x"
type input "AR-1693342551394"
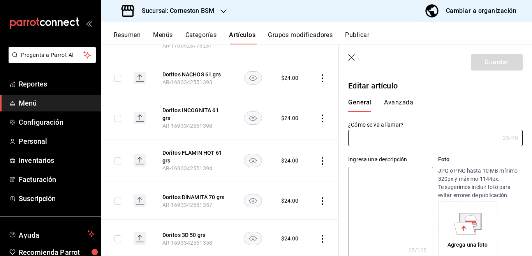
type input "7501011130272"
type textarea "x"
type input "$24.00"
type input "E48"
type input "90101500"
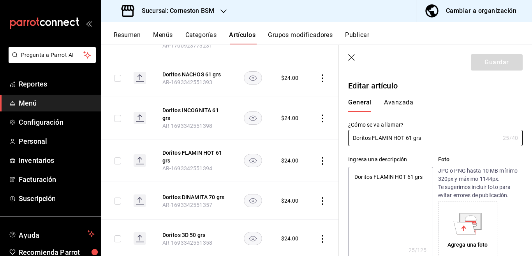
radio input "true"
type input "31e55689-5cd4-417f-ad52-5b78340f08c6"
click at [401, 102] on button "Avanzada" at bounding box center [398, 105] width 29 height 13
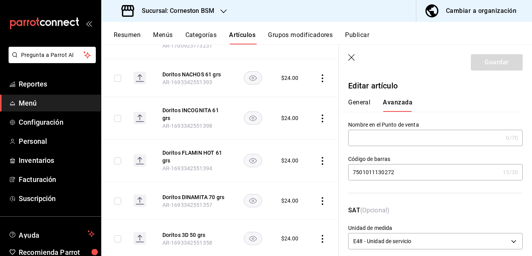
click at [407, 173] on input "7501011130272" at bounding box center [423, 172] width 151 height 16
click at [318, 119] on icon "actions" at bounding box center [322, 118] width 8 height 8
click at [292, 135] on span "Editar" at bounding box center [295, 136] width 20 height 8
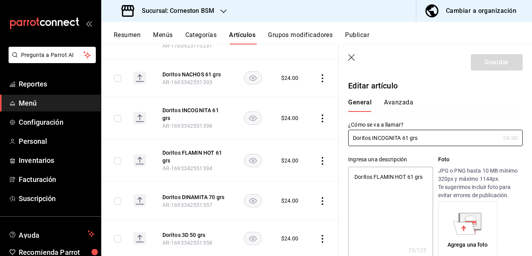
type textarea "x"
type input "$24.00"
type input "E48"
type input "90101500"
radio input "true"
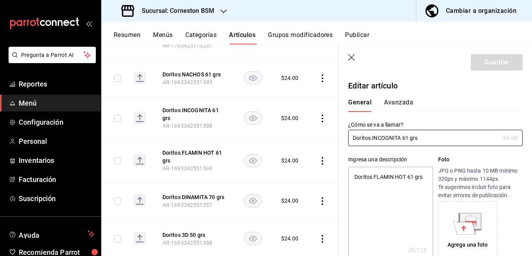
radio input "true"
type input "31e55689-5cd4-417f-ad52-5b78340f08c6"
click at [401, 102] on button "Avanzada" at bounding box center [398, 105] width 29 height 13
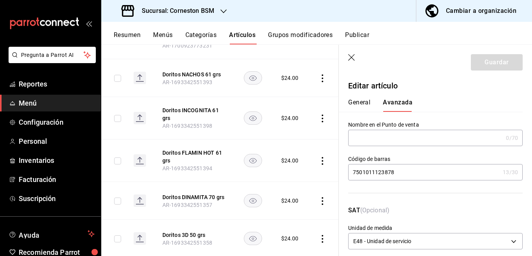
click at [415, 172] on input "7501011123878" at bounding box center [423, 172] width 151 height 16
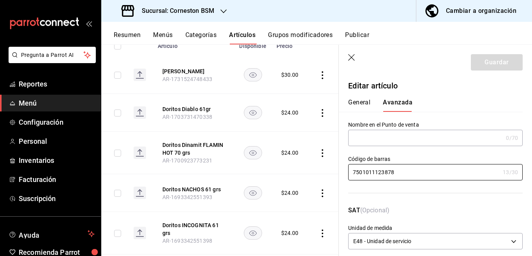
scroll to position [127, 0]
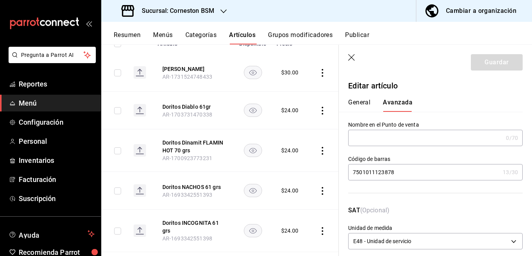
click at [318, 73] on icon "actions" at bounding box center [322, 73] width 8 height 8
click at [292, 121] on span "Eliminar" at bounding box center [295, 122] width 20 height 6
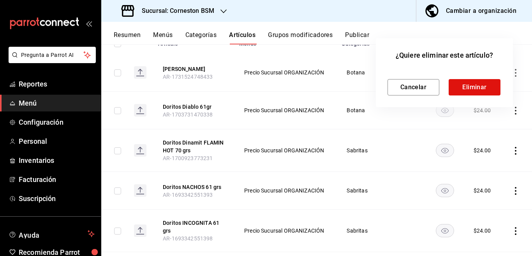
scroll to position [101, 0]
click at [472, 85] on button "Eliminar" at bounding box center [475, 87] width 52 height 16
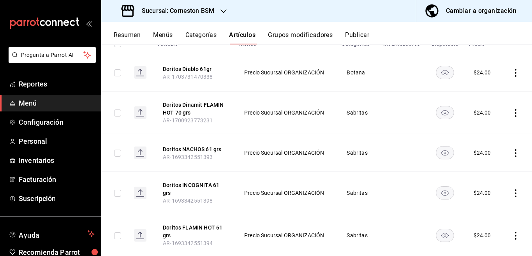
click at [512, 153] on icon "actions" at bounding box center [516, 153] width 8 height 8
click at [480, 169] on span "Editar" at bounding box center [485, 171] width 20 height 8
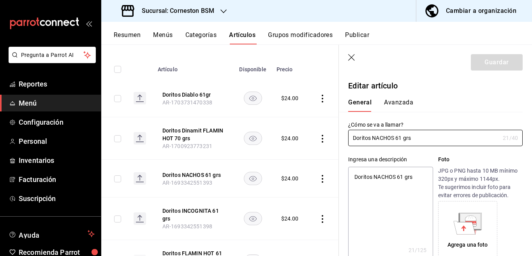
click at [403, 102] on button "Avanzada" at bounding box center [398, 105] width 29 height 13
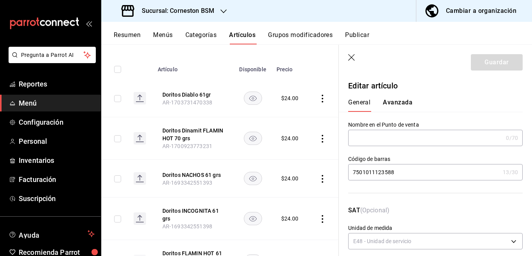
type input "E48"
type input "90101500"
radio input "true"
type input "31e55689-5cd4-417f-ad52-5b78340f08c6"
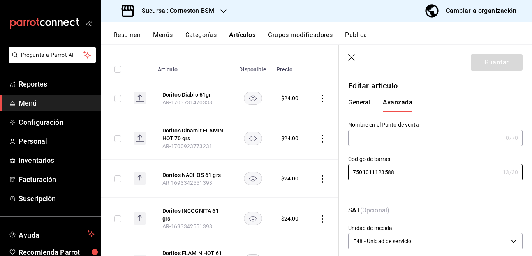
drag, startPoint x: 401, startPoint y: 174, endPoint x: 345, endPoint y: 174, distance: 55.7
click at [345, 174] on div "Código de barras 7501011123588 13 /30 Código de barras" at bounding box center [431, 171] width 184 height 50
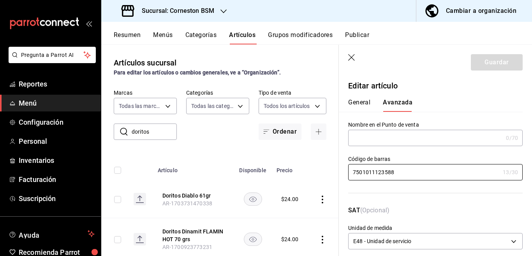
click at [155, 134] on input "doritos" at bounding box center [154, 132] width 45 height 16
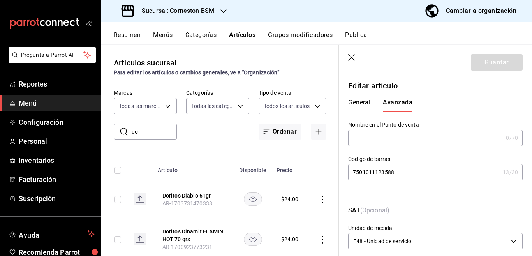
type input "d"
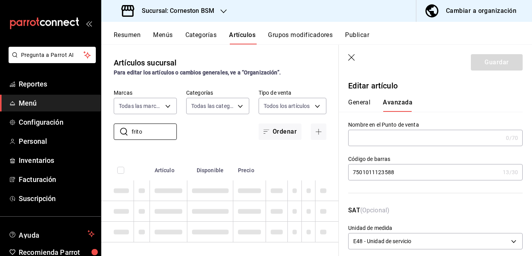
type input "frito"
click at [283, 142] on div "Artículos sucursal Para editar los artículos o cambios generales, ve a “Organiz…" at bounding box center [219, 149] width 237 height 211
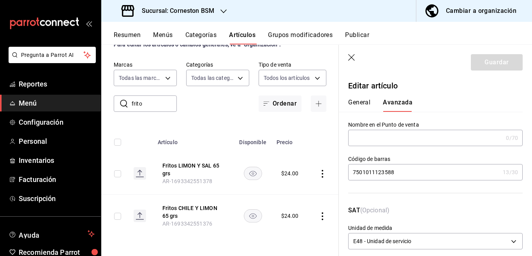
scroll to position [35, 0]
click at [322, 170] on icon "actions" at bounding box center [323, 174] width 2 height 8
click at [291, 184] on span "Editar" at bounding box center [295, 185] width 20 height 8
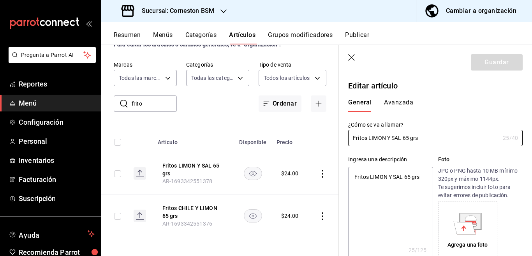
type textarea "x"
type input "$24.00"
type input "E48"
type input "90101500"
radio input "true"
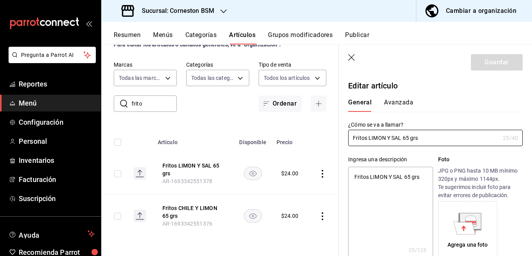
radio input "true"
type input "31e55689-5cd4-417f-ad52-5b78340f08c6"
click at [398, 102] on button "Avanzada" at bounding box center [398, 105] width 29 height 13
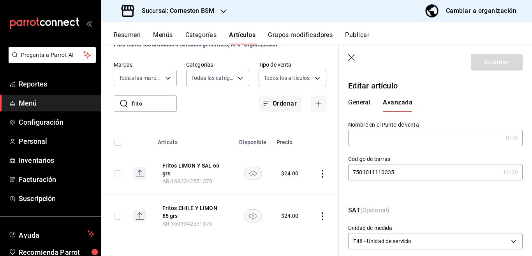
click at [404, 174] on input "7501011110335" at bounding box center [423, 172] width 151 height 16
click at [318, 212] on icon "actions" at bounding box center [322, 216] width 8 height 8
click at [296, 203] on span "Editar" at bounding box center [295, 203] width 20 height 8
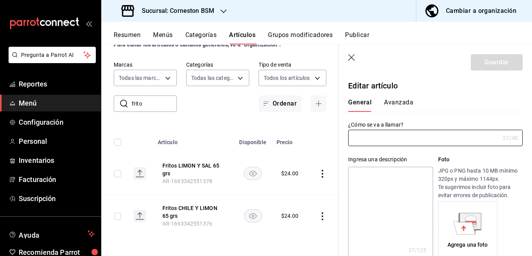
type input "Fritos CHILE Y LIMON 65 grs"
type textarea "Fritos CHILE Y LIMON 65 grs"
type textarea "x"
type input "AR-1693342551376"
type input "7501011116252"
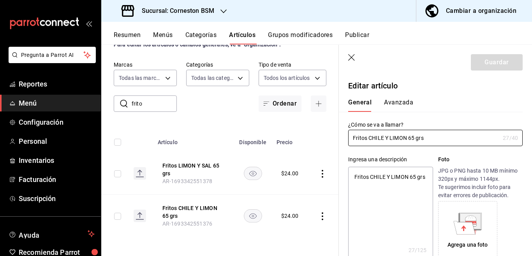
type textarea "x"
type input "$24.00"
type input "E48"
type input "90101500"
radio input "true"
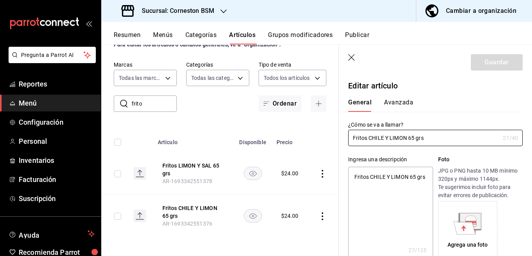
radio input "true"
type input "31e55689-5cd4-417f-ad52-5b78340f08c6"
drag, startPoint x: 398, startPoint y: 102, endPoint x: 391, endPoint y: 114, distance: 14.5
click at [398, 102] on button "Avanzada" at bounding box center [398, 105] width 29 height 13
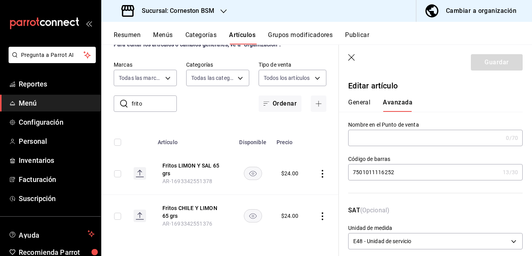
click at [405, 172] on input "7501011116252" at bounding box center [423, 172] width 151 height 16
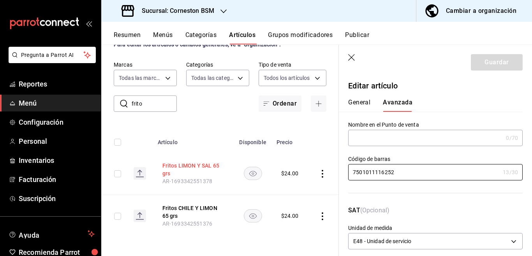
scroll to position [35, 0]
click at [320, 170] on icon "actions" at bounding box center [322, 174] width 8 height 8
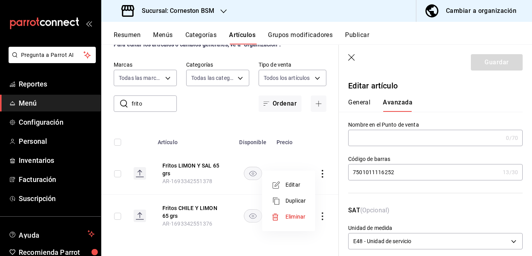
click at [292, 184] on span "Editar" at bounding box center [295, 185] width 20 height 8
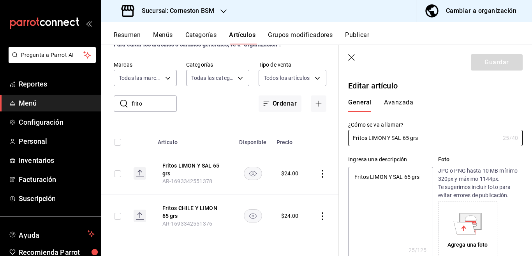
type textarea "x"
type input "$24.00"
type input "E48"
type input "90101500"
radio input "true"
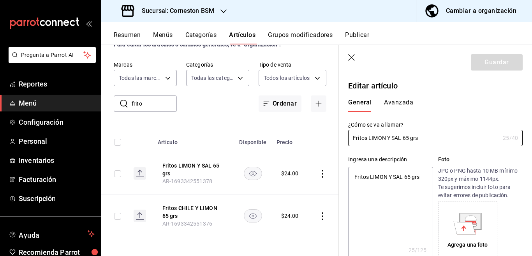
radio input "true"
type input "31e55689-5cd4-417f-ad52-5b78340f08c6"
click at [399, 99] on button "Avanzada" at bounding box center [398, 105] width 29 height 13
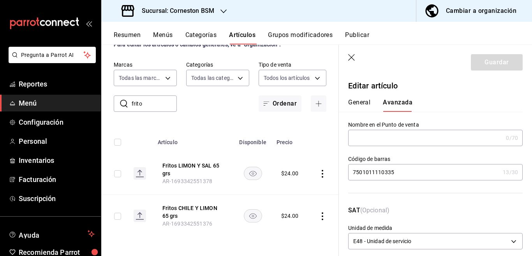
click at [400, 171] on input "7501011110335" at bounding box center [423, 172] width 151 height 16
click at [153, 97] on input "frito" at bounding box center [154, 104] width 45 height 16
type input "f"
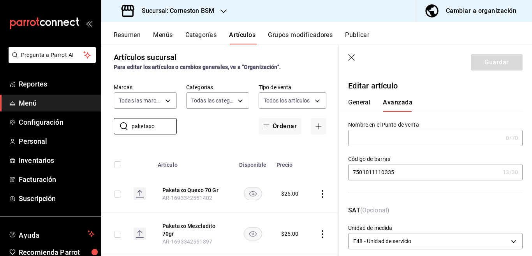
scroll to position [35, 0]
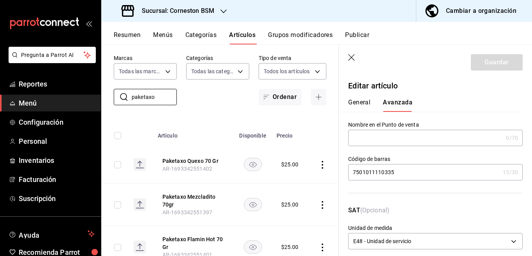
type input "paketaxo"
click at [237, 111] on div "Artículos sucursal Para editar los artículos o cambios generales, ve a “Organiz…" at bounding box center [219, 149] width 237 height 211
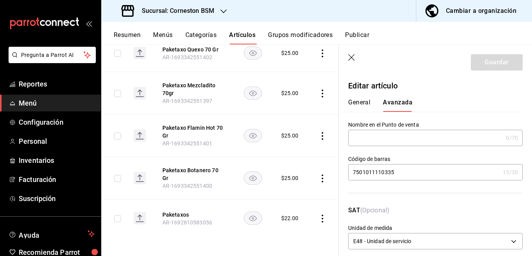
scroll to position [148, 0]
click at [318, 174] on icon "actions" at bounding box center [322, 178] width 8 height 8
click at [290, 190] on span "Editar" at bounding box center [295, 192] width 20 height 8
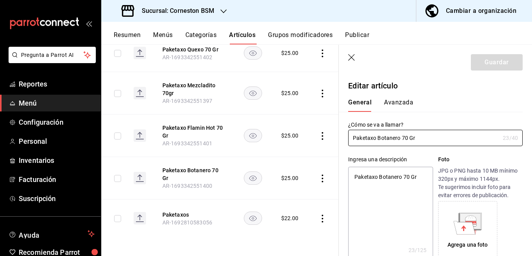
type textarea "x"
type input "$25.00"
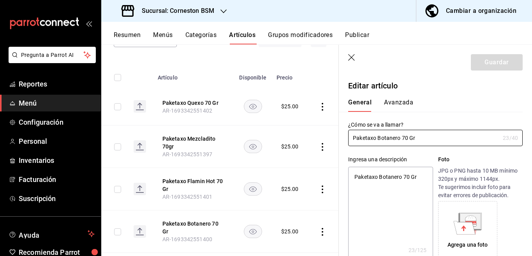
scroll to position [95, 0]
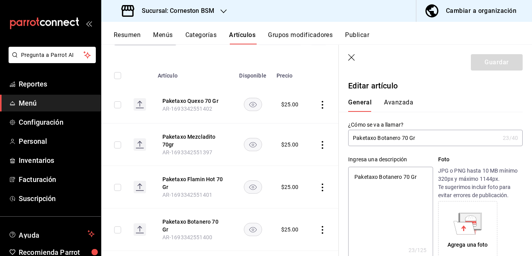
click at [320, 104] on icon "actions" at bounding box center [322, 105] width 8 height 8
click at [294, 119] on span "Editar" at bounding box center [295, 122] width 20 height 8
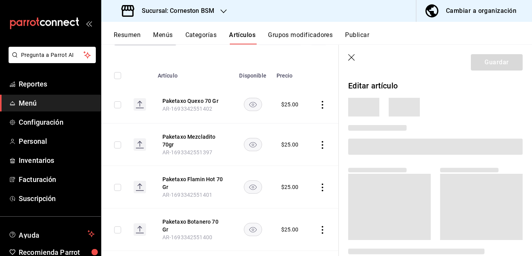
scroll to position [95, 0]
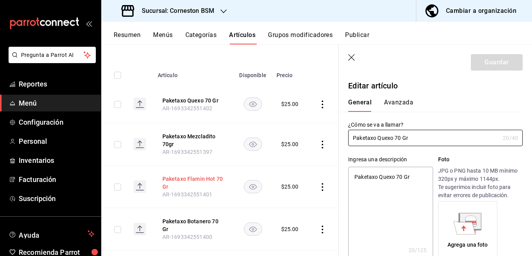
type textarea "x"
type input "$25.00"
click at [397, 100] on button "Avanzada" at bounding box center [398, 105] width 29 height 13
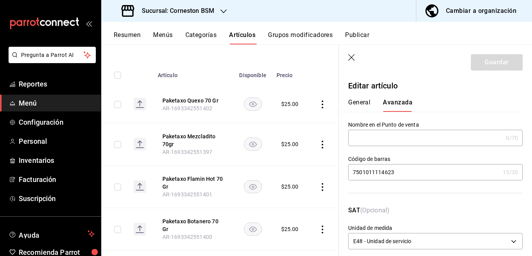
drag, startPoint x: 401, startPoint y: 167, endPoint x: 406, endPoint y: 175, distance: 8.9
click at [404, 170] on input "7501011114623" at bounding box center [423, 172] width 151 height 16
click at [318, 145] on icon "actions" at bounding box center [322, 145] width 8 height 8
click at [295, 161] on span "Editar" at bounding box center [295, 162] width 20 height 8
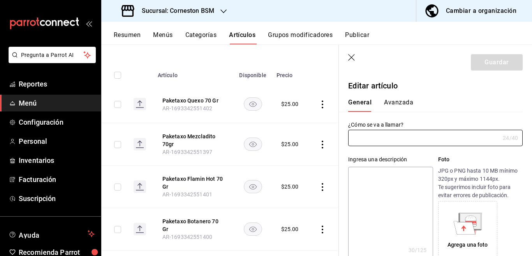
type input "Paketaxo Mezcladito 70gr"
type textarea "PaketaxoMezcladi 7501011148963"
type textarea "x"
type input "AR-1693342551397"
type textarea "x"
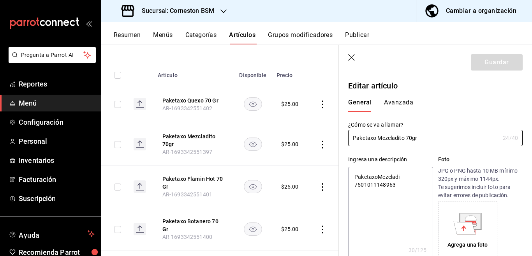
type input "$25.00"
click at [426, 136] on input "Paketaxo Mezcladito 70gr" at bounding box center [423, 138] width 151 height 16
click at [403, 100] on button "Avanzada" at bounding box center [398, 105] width 29 height 13
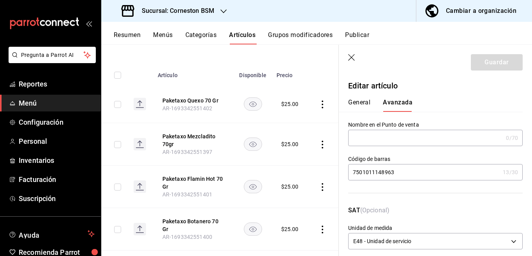
click at [398, 170] on input "7501011148963" at bounding box center [423, 172] width 151 height 16
type input "7"
click at [116, 89] on td at bounding box center [114, 104] width 26 height 38
click at [322, 144] on icon "actions" at bounding box center [323, 145] width 2 height 8
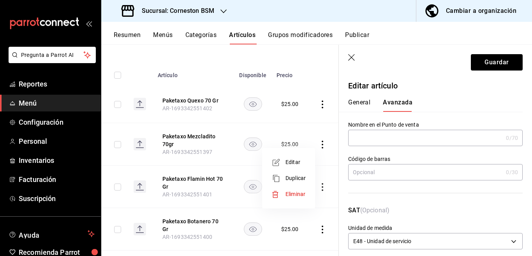
click at [296, 161] on span "Editar" at bounding box center [295, 162] width 20 height 8
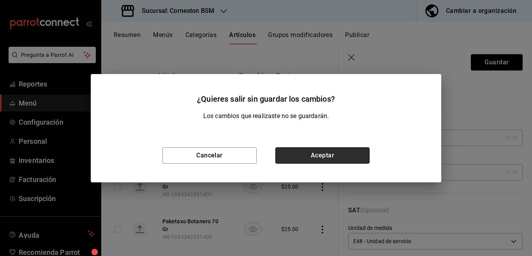
click at [320, 155] on button "Aceptar" at bounding box center [322, 155] width 94 height 16
type input "7501011148963"
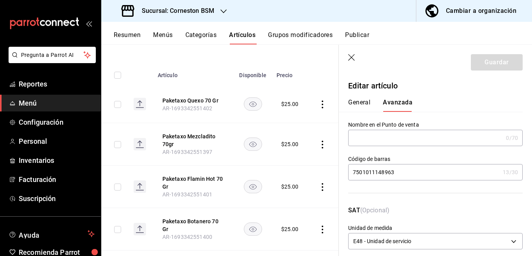
click at [422, 172] on input "7501011148963" at bounding box center [423, 172] width 151 height 16
click at [351, 58] on icon "button" at bounding box center [352, 58] width 8 height 8
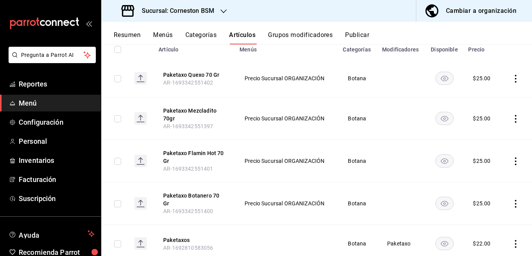
scroll to position [69, 0]
